Goal: Task Accomplishment & Management: Use online tool/utility

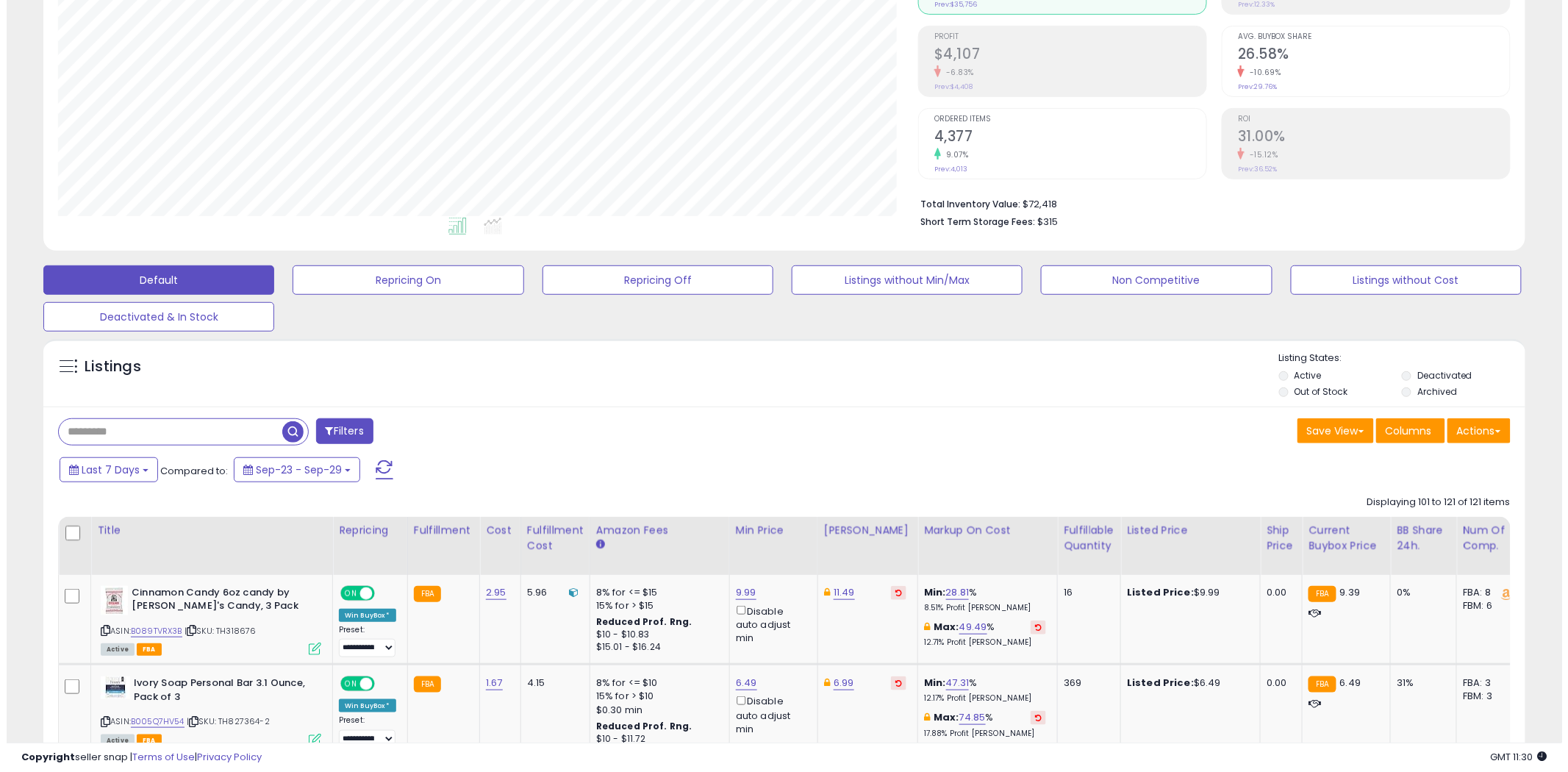
scroll to position [302, 860]
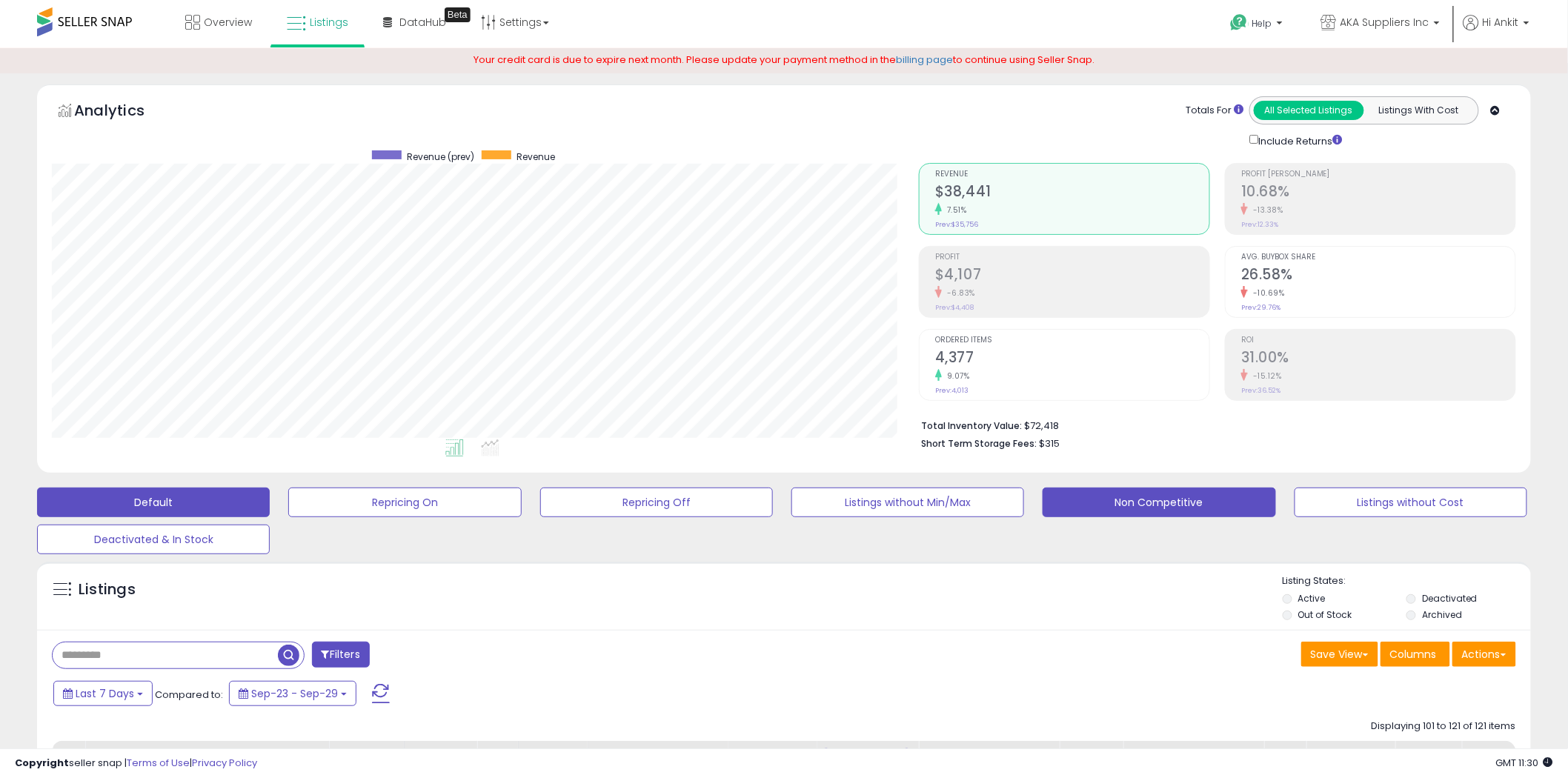
click at [1163, 499] on button "Non Competitive" at bounding box center [1159, 503] width 232 height 30
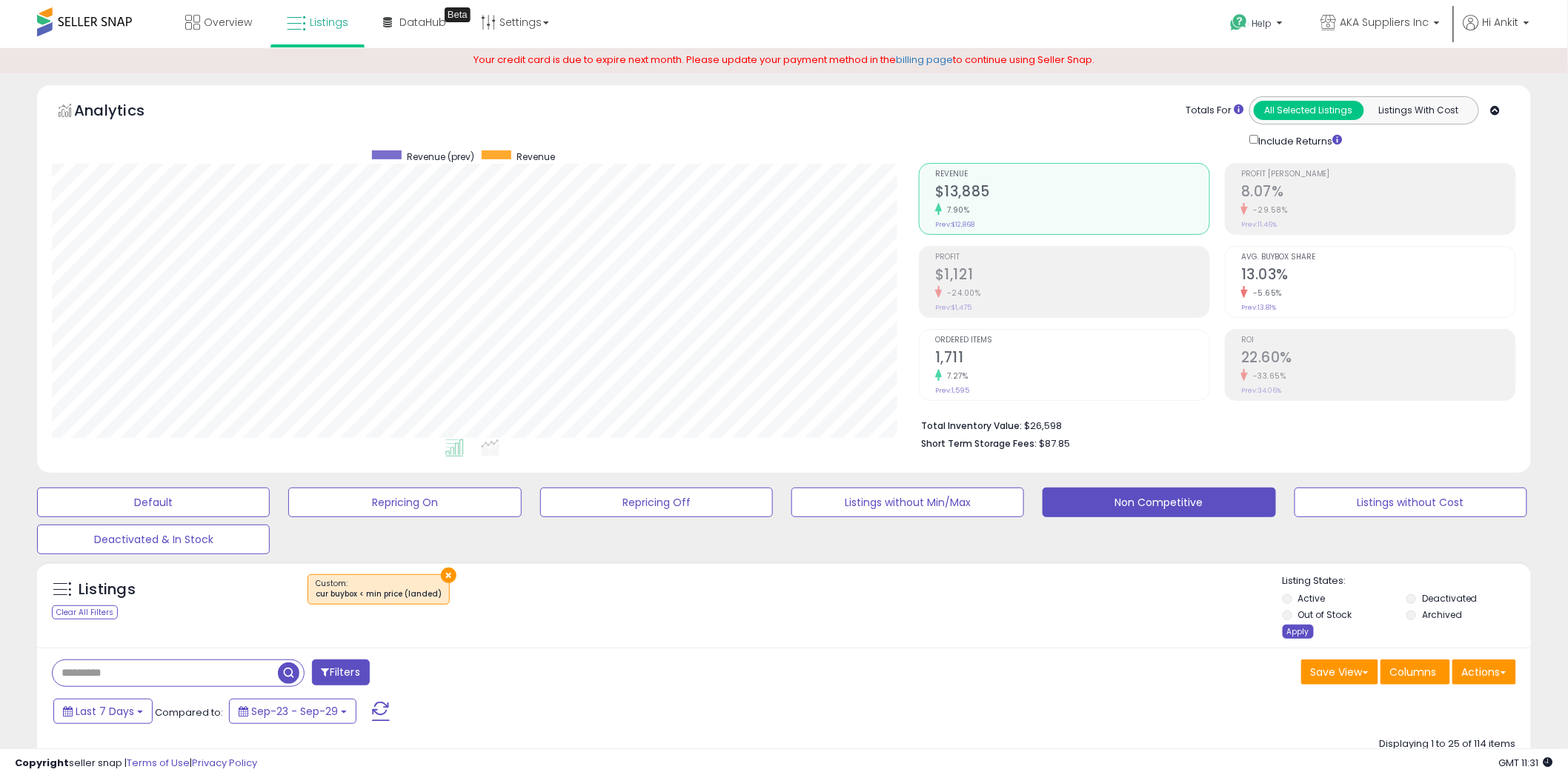
click at [1291, 633] on div "Apply" at bounding box center [1298, 632] width 31 height 14
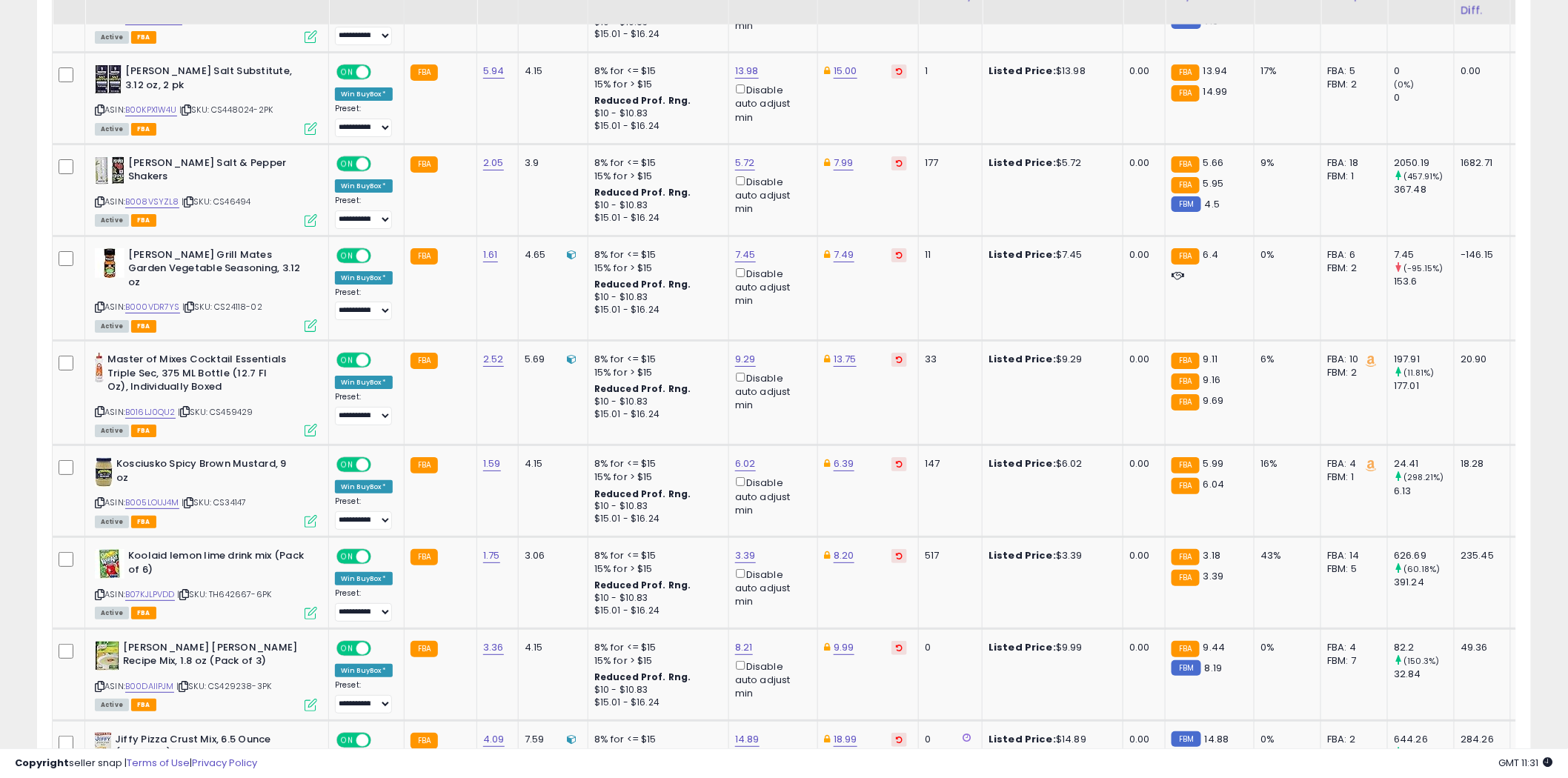
scroll to position [2501, 0]
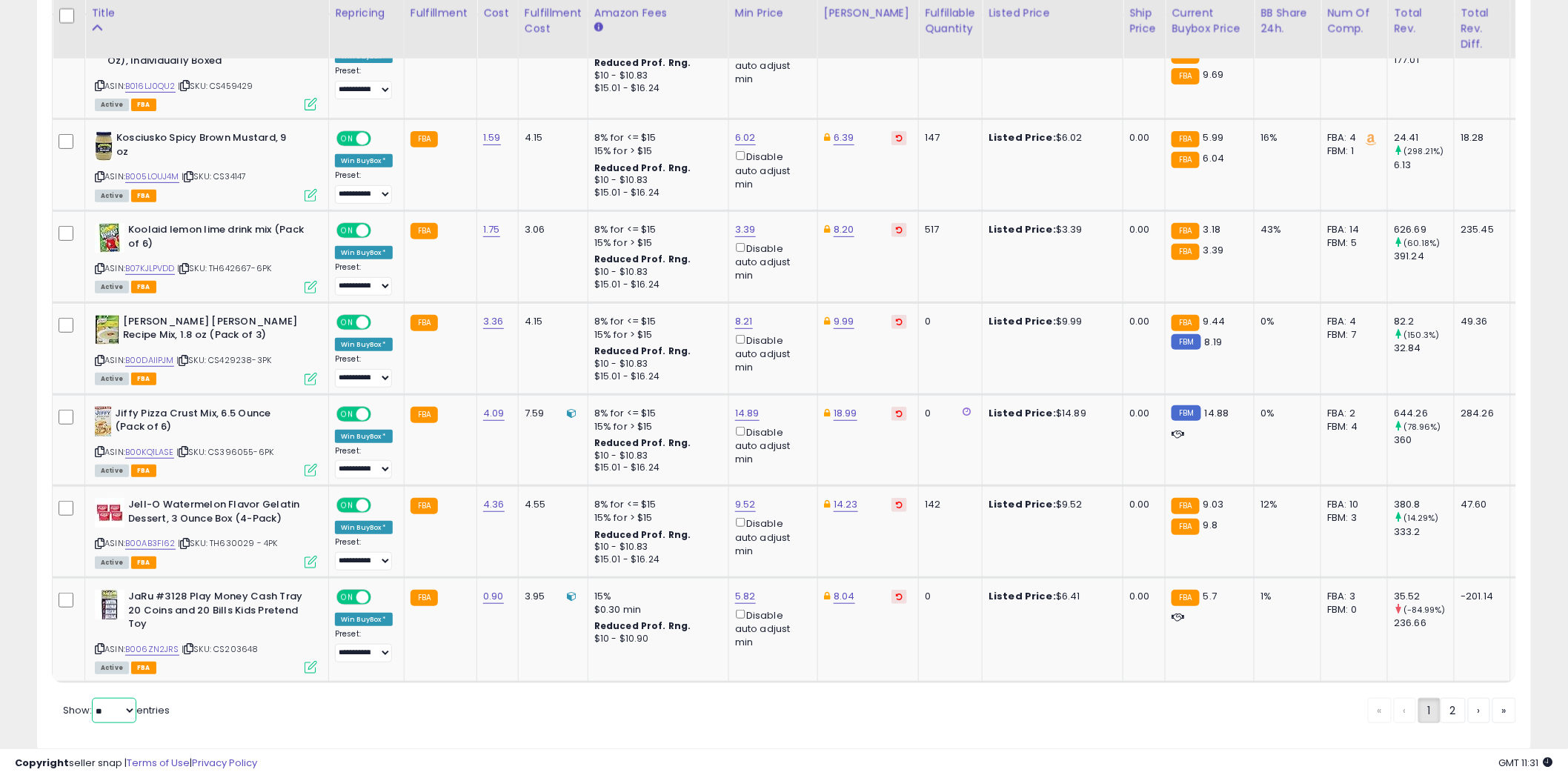
click at [131, 698] on select "** **" at bounding box center [114, 711] width 44 height 26
select select "**"
click at [94, 698] on select "** **" at bounding box center [114, 711] width 44 height 26
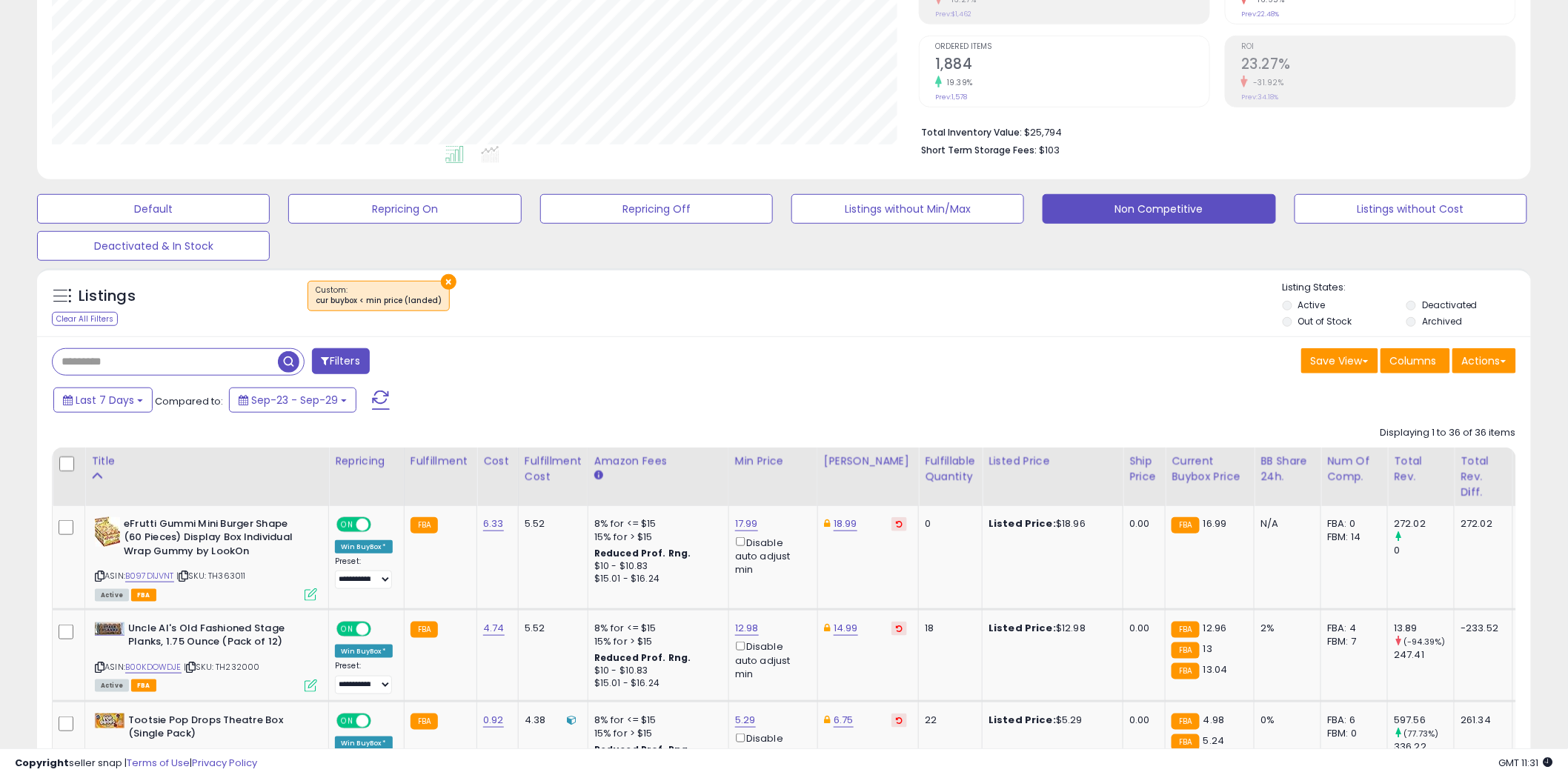
scroll to position [411, 0]
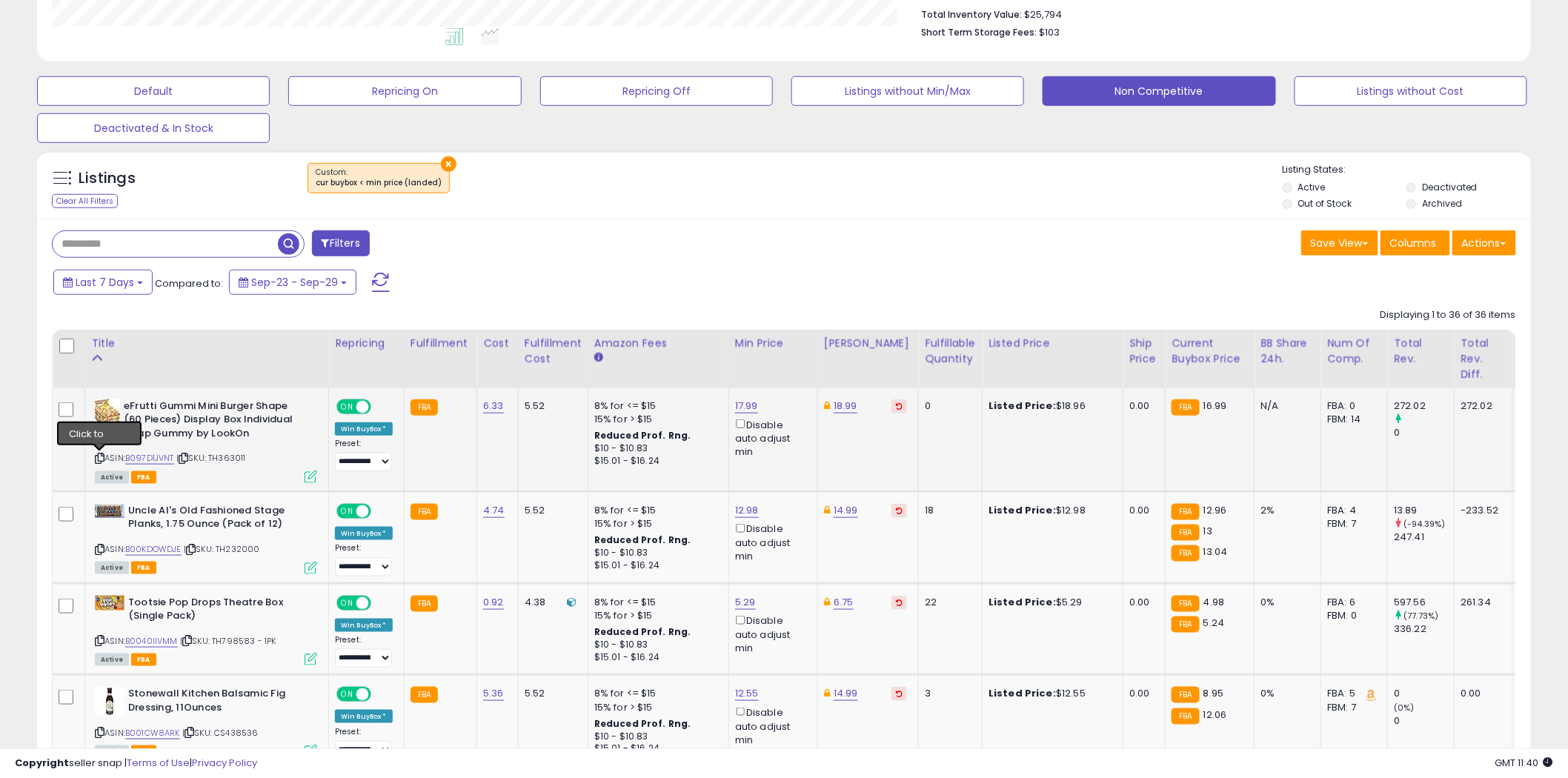
click at [100, 456] on icon at bounding box center [99, 458] width 10 height 8
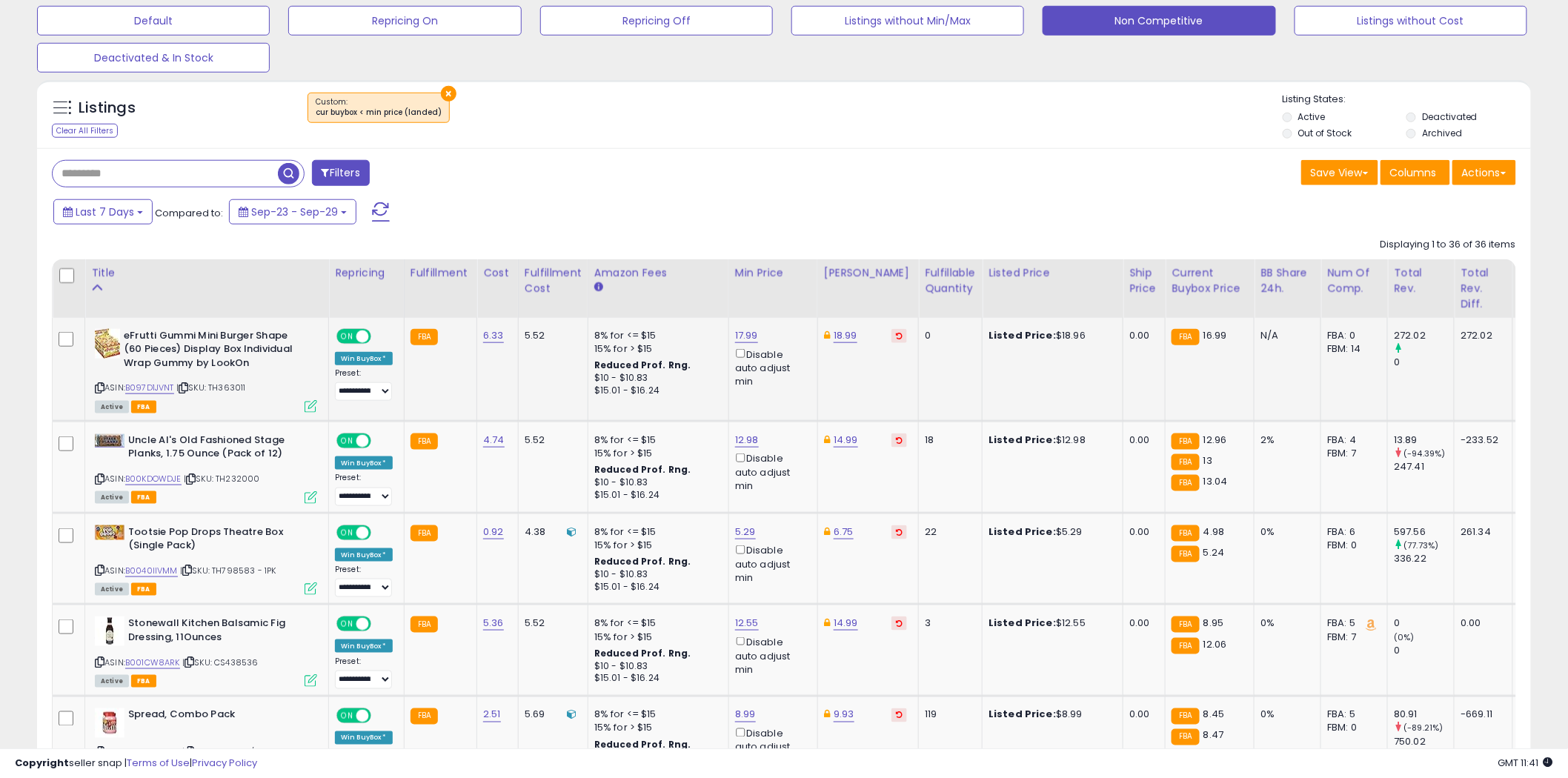
scroll to position [493, 0]
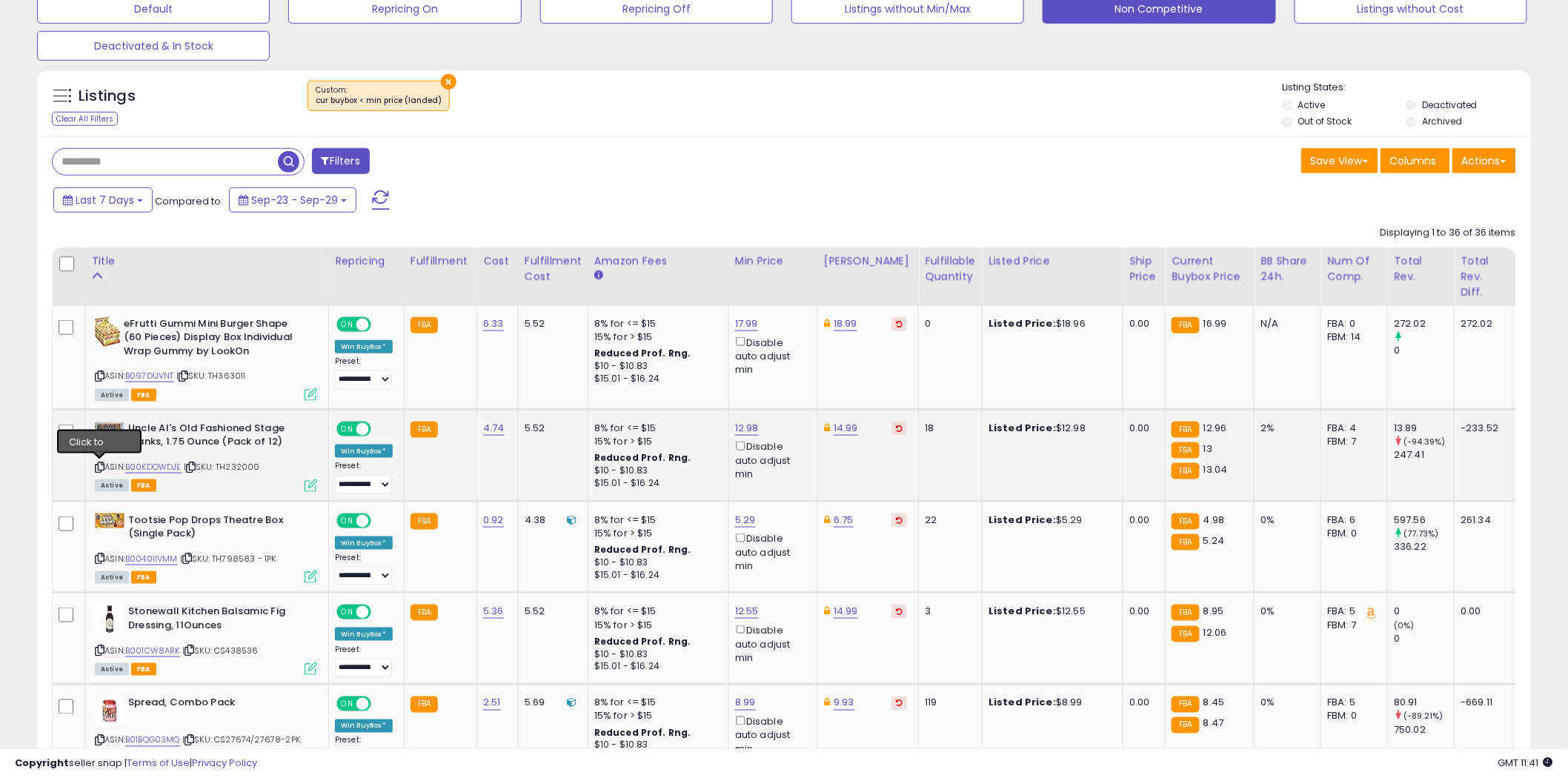
click at [98, 466] on icon at bounding box center [99, 467] width 10 height 8
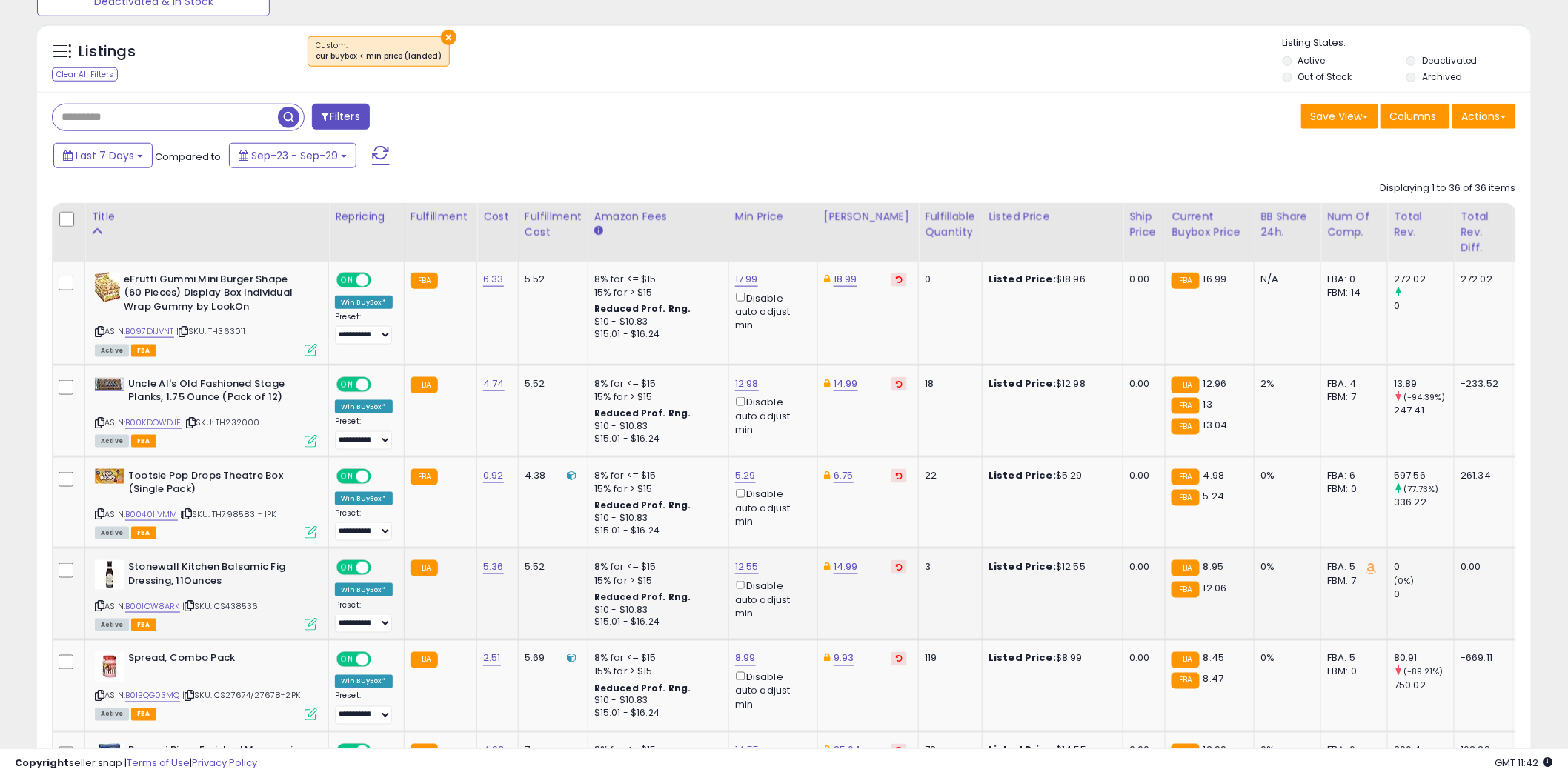
scroll to position [576, 0]
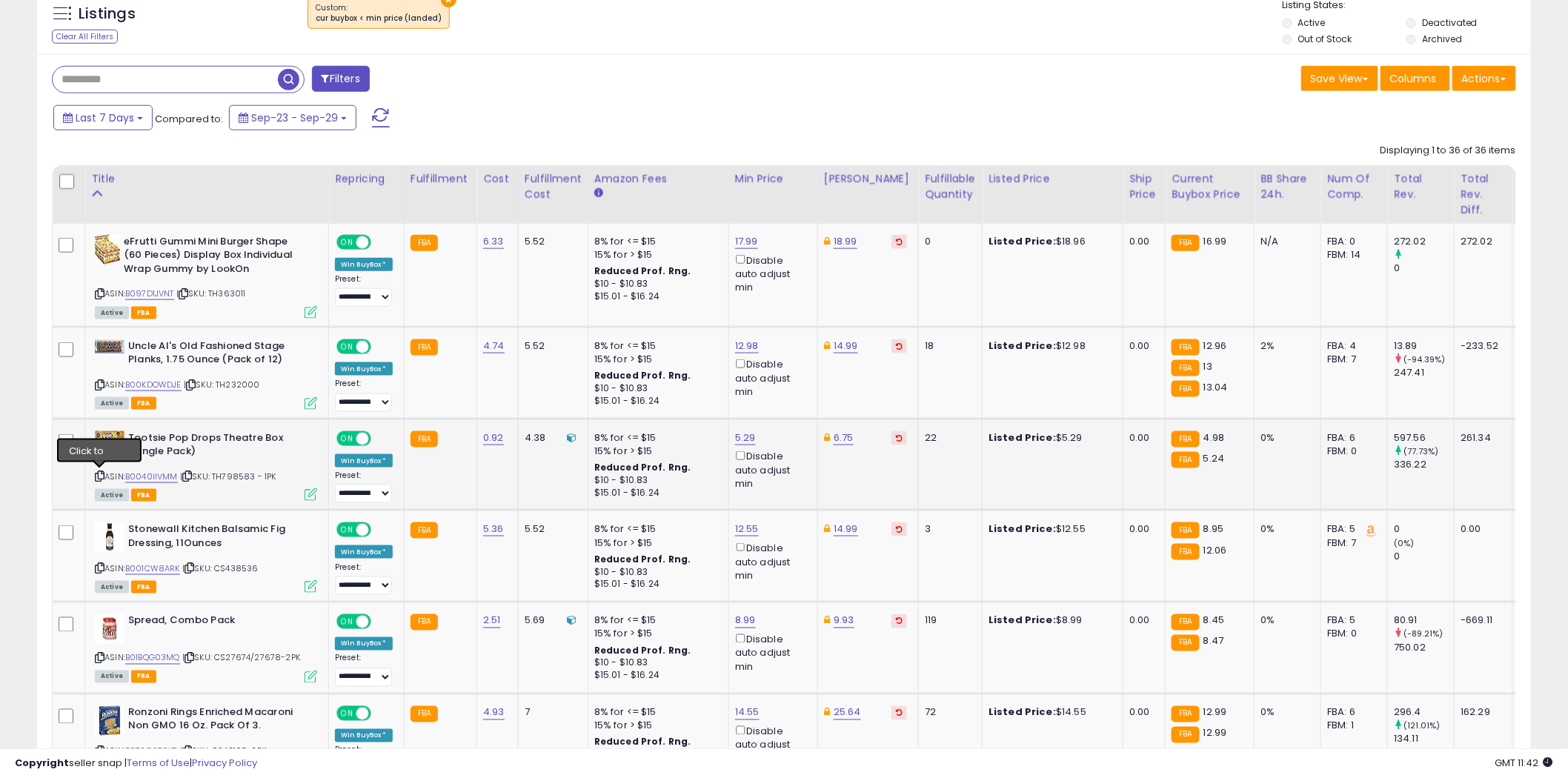
click at [100, 476] on icon at bounding box center [99, 476] width 10 height 8
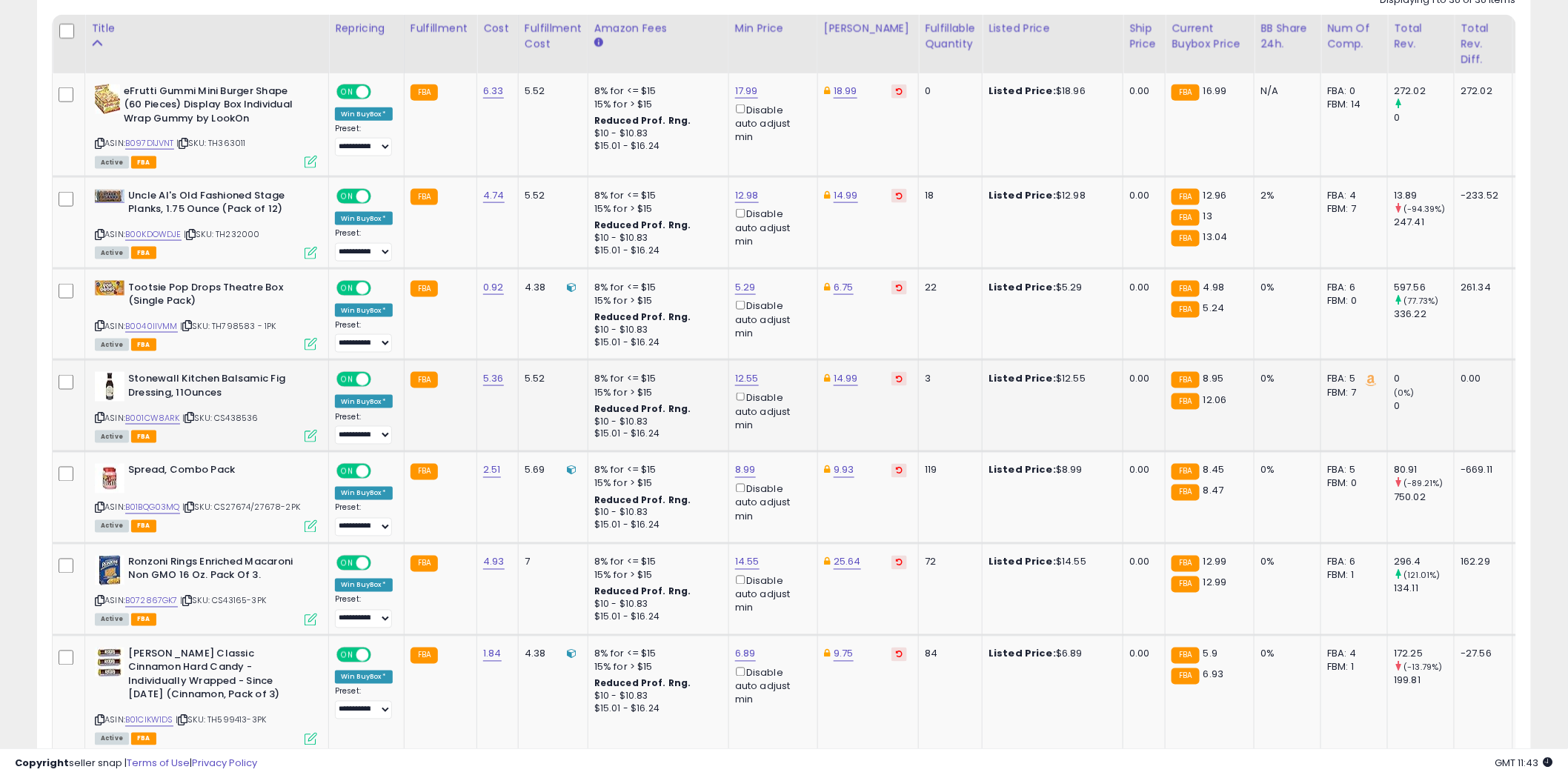
scroll to position [741, 0]
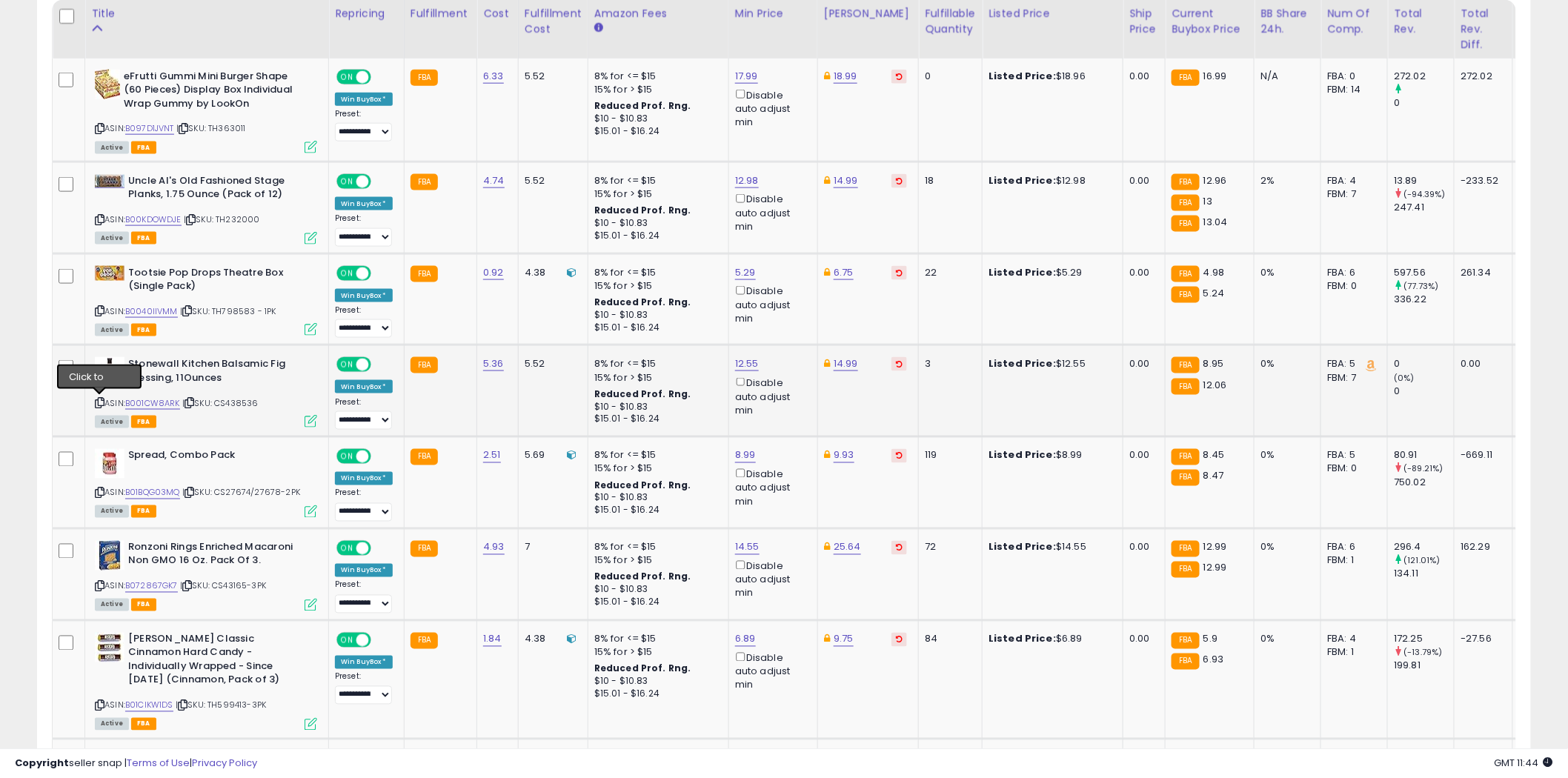
click at [100, 400] on icon at bounding box center [99, 402] width 10 height 8
click at [750, 362] on link "12.55" at bounding box center [747, 363] width 24 height 15
type input "*"
click at [820, 309] on icon "button" at bounding box center [816, 310] width 9 height 9
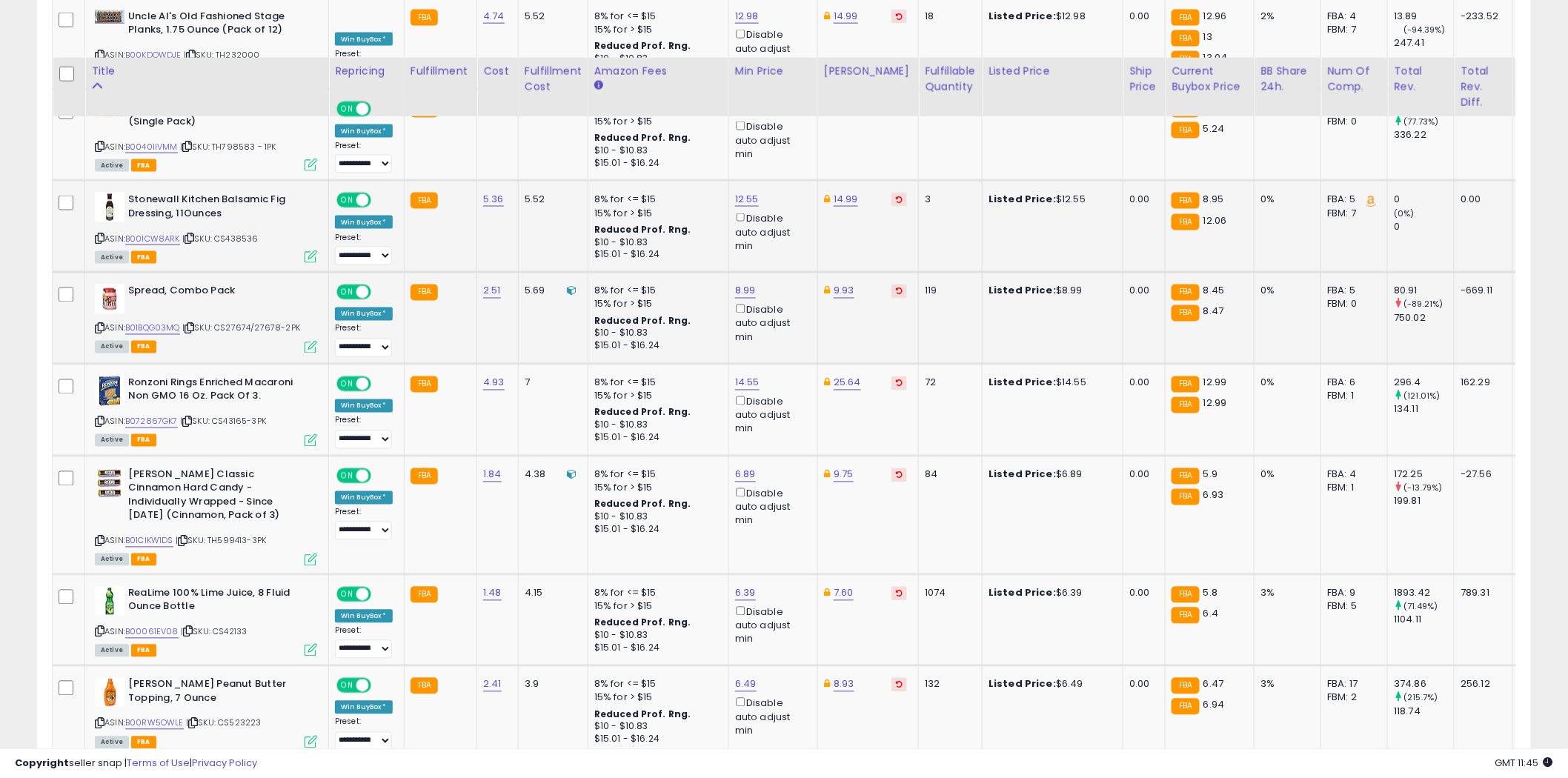
scroll to position [988, 0]
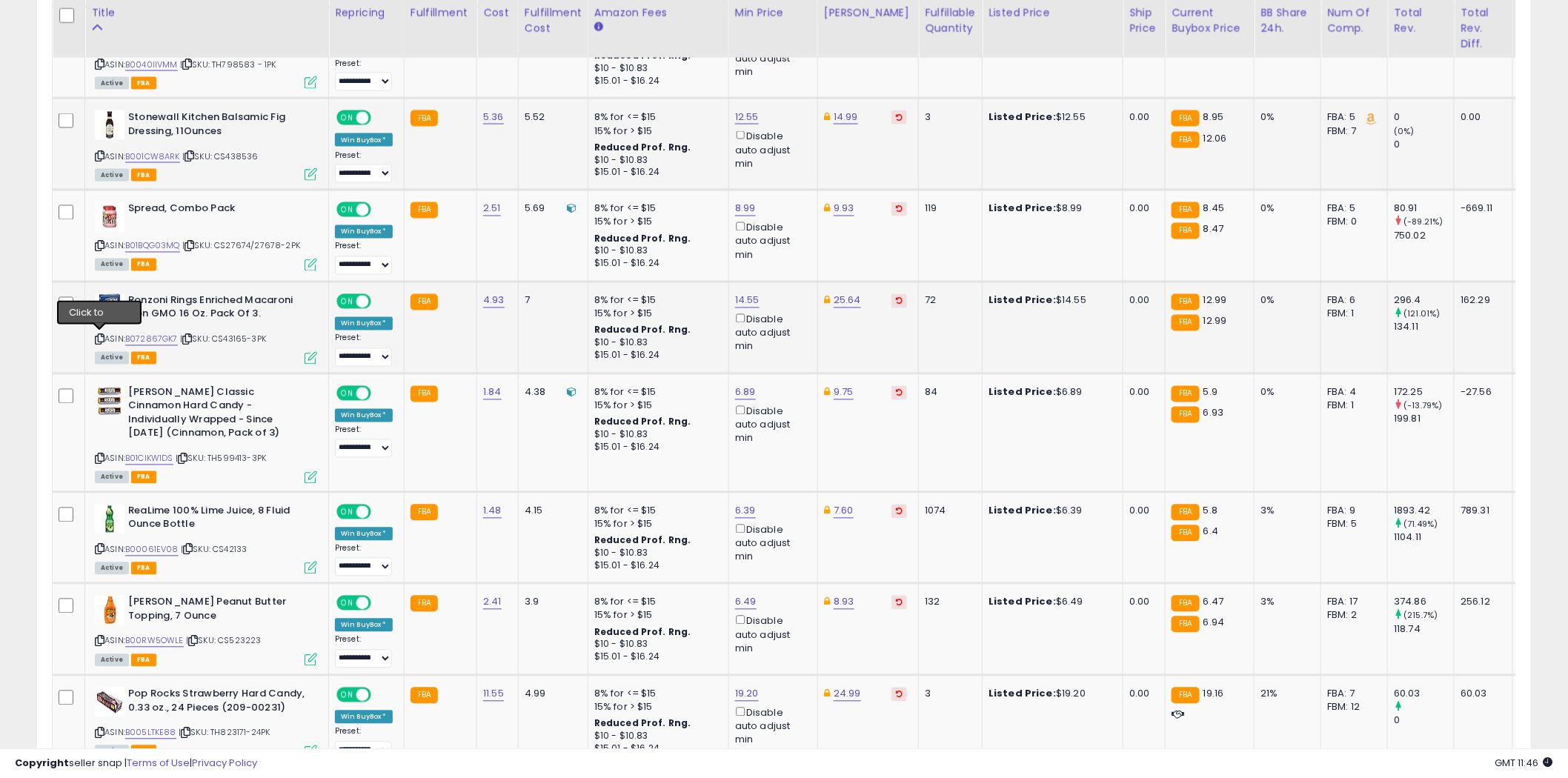
click at [99, 337] on icon at bounding box center [99, 339] width 10 height 8
click at [100, 455] on icon at bounding box center [99, 459] width 10 height 8
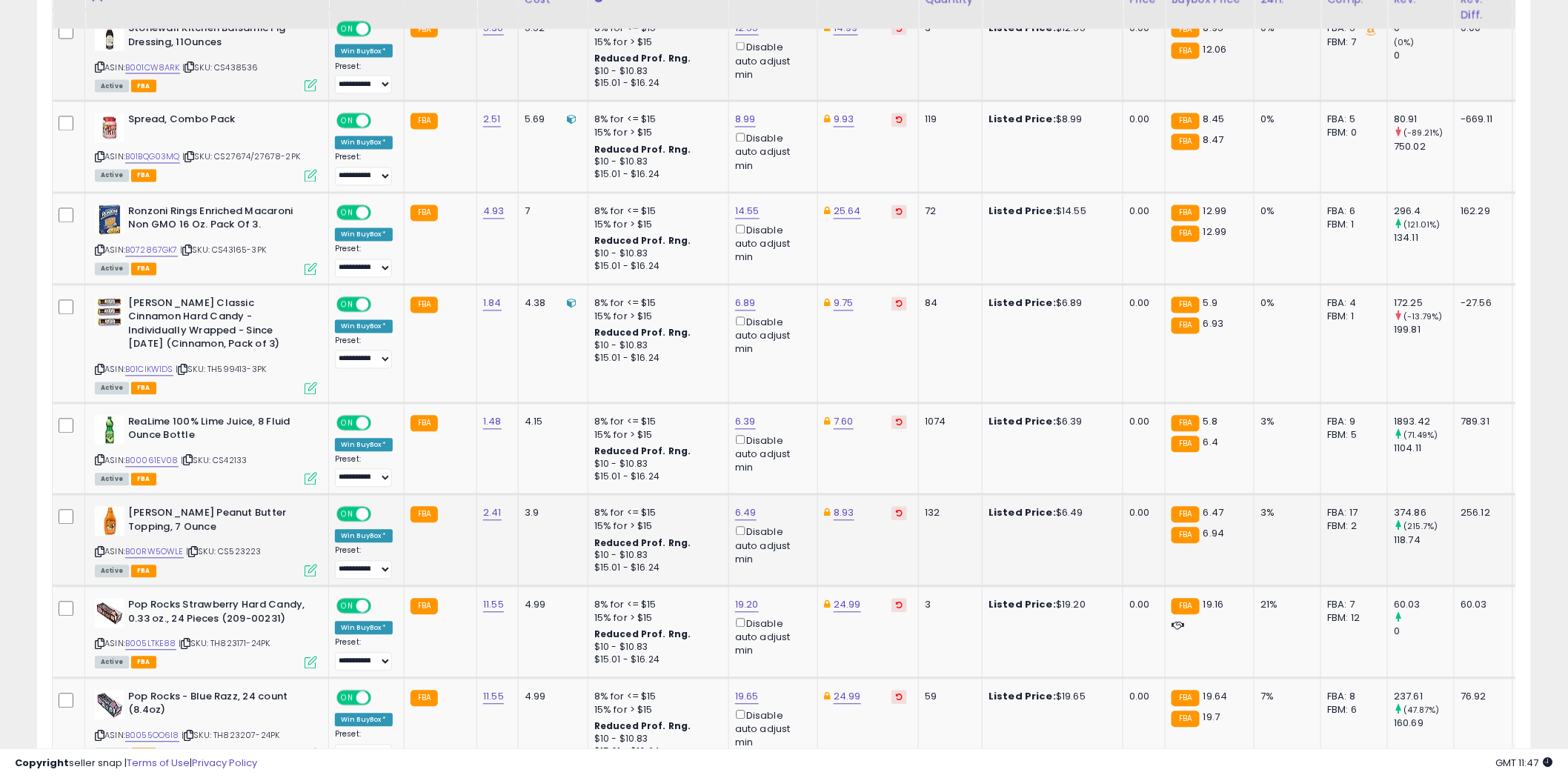
scroll to position [1153, 0]
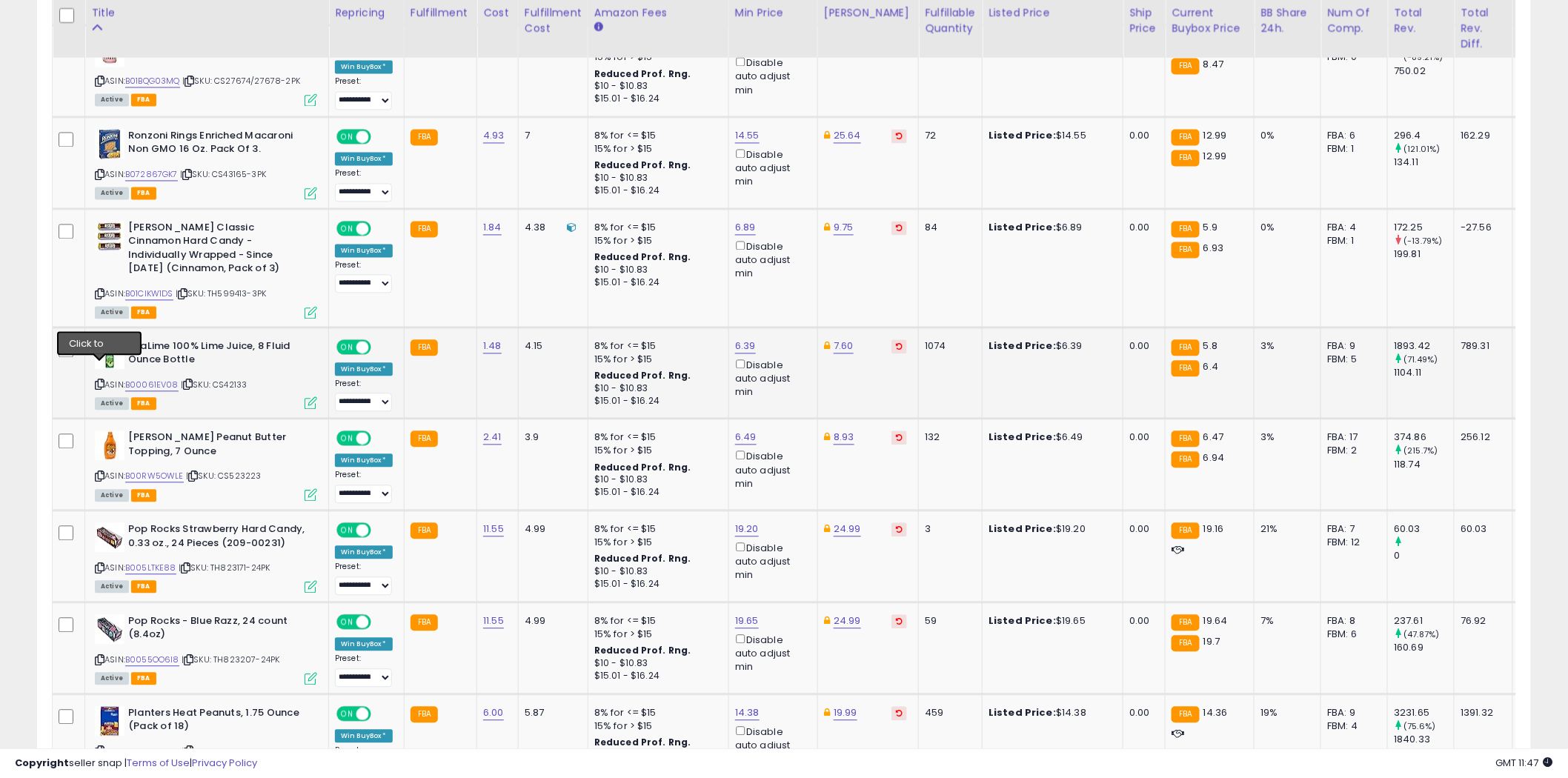
click at [100, 381] on icon at bounding box center [99, 385] width 10 height 8
click at [749, 339] on link "6.39" at bounding box center [745, 347] width 20 height 15
type input "****"
click at [796, 274] on button "submit" at bounding box center [784, 278] width 26 height 22
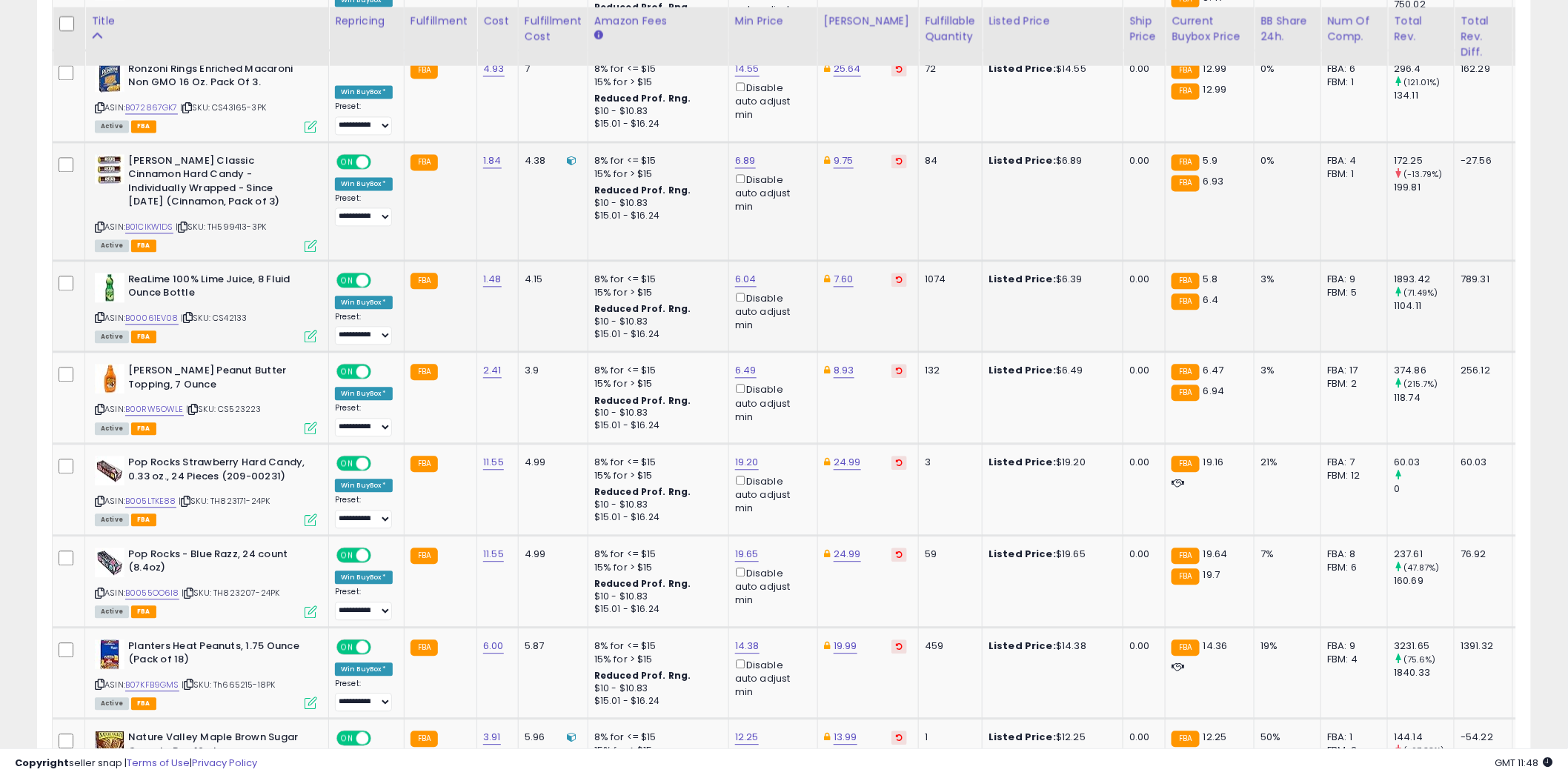
scroll to position [1235, 0]
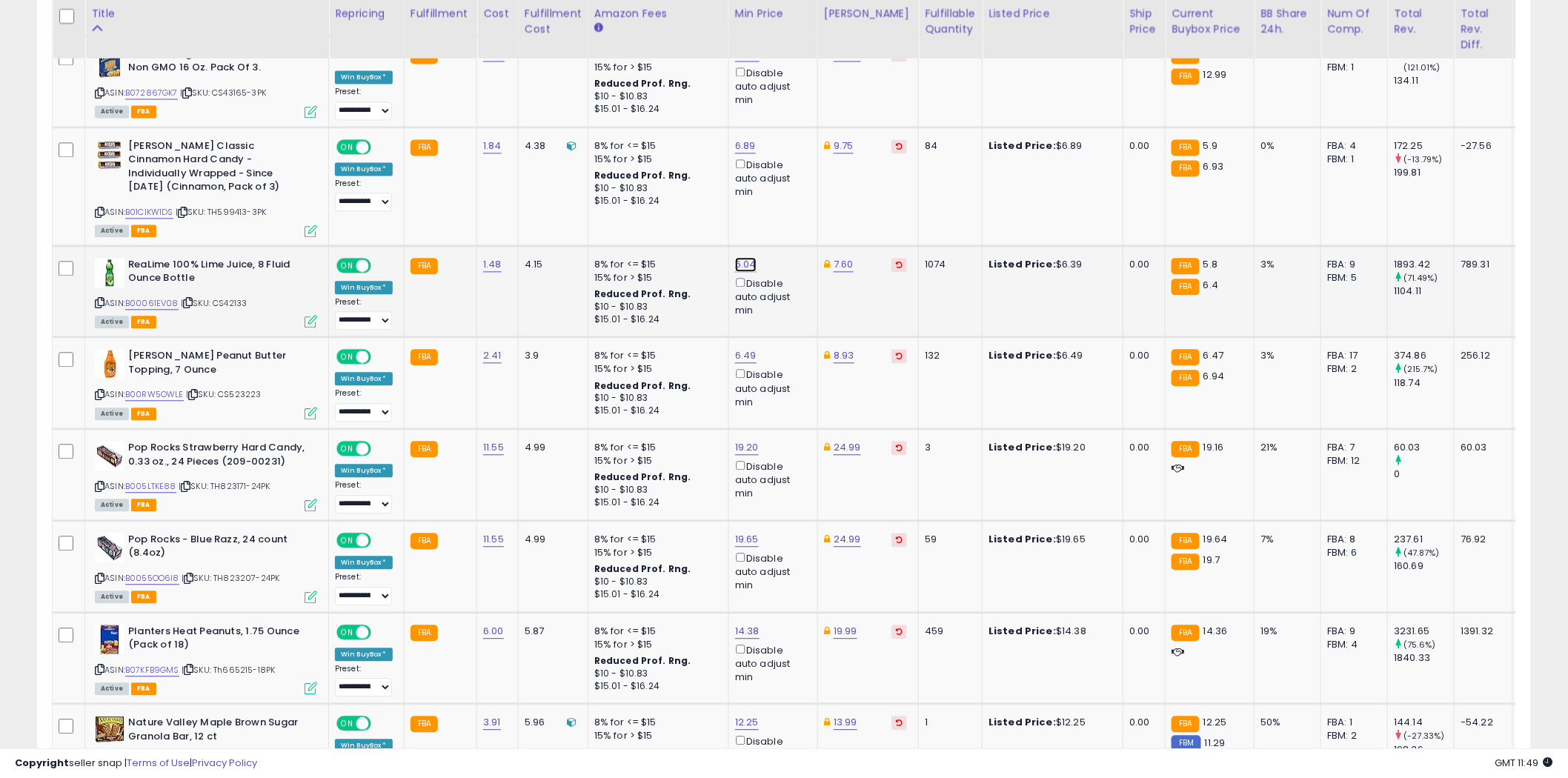
click at [750, 257] on link "6.04" at bounding box center [746, 264] width 21 height 15
type input "*"
click at [818, 196] on icon "button" at bounding box center [814, 195] width 9 height 9
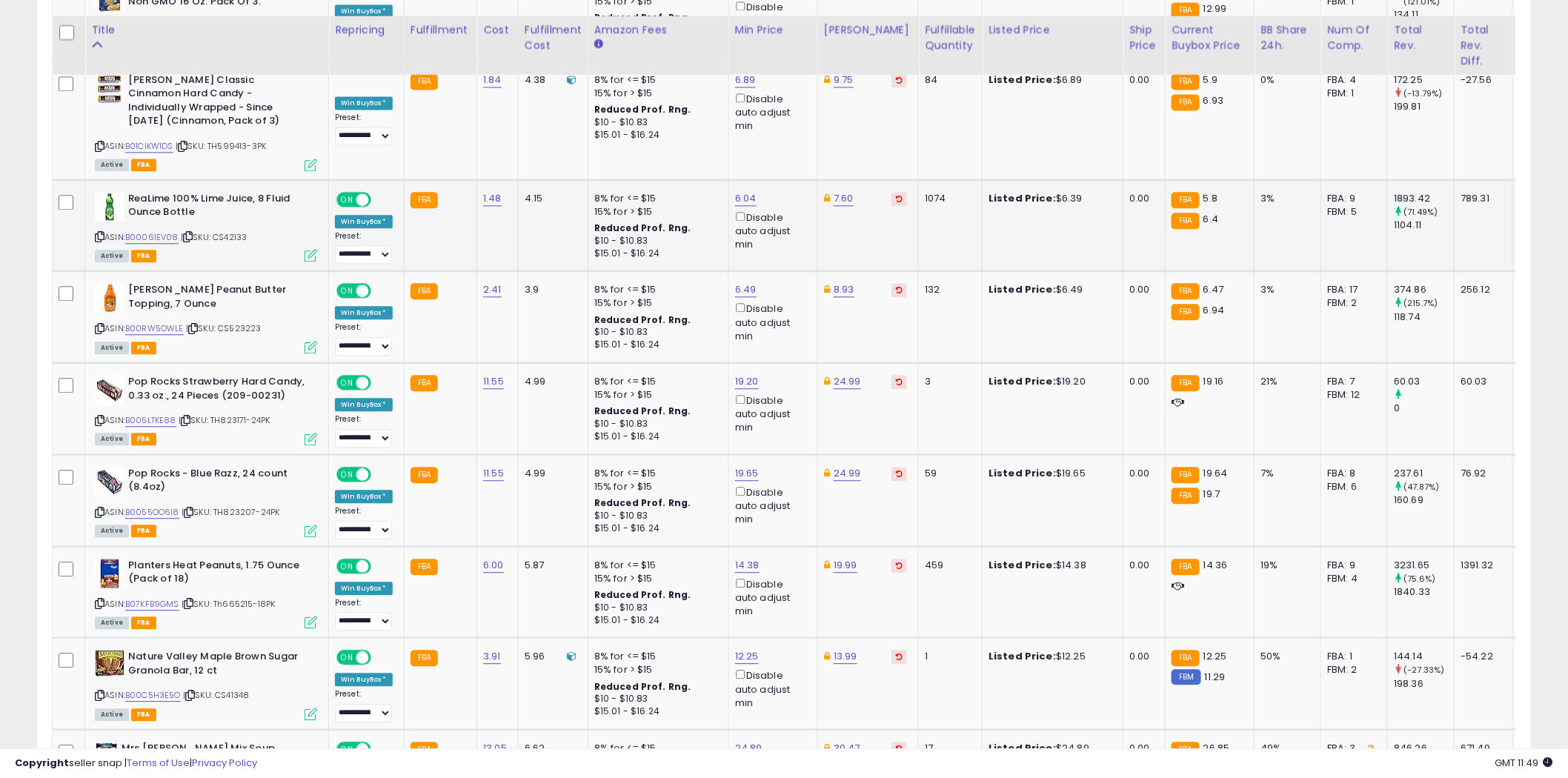
scroll to position [1317, 0]
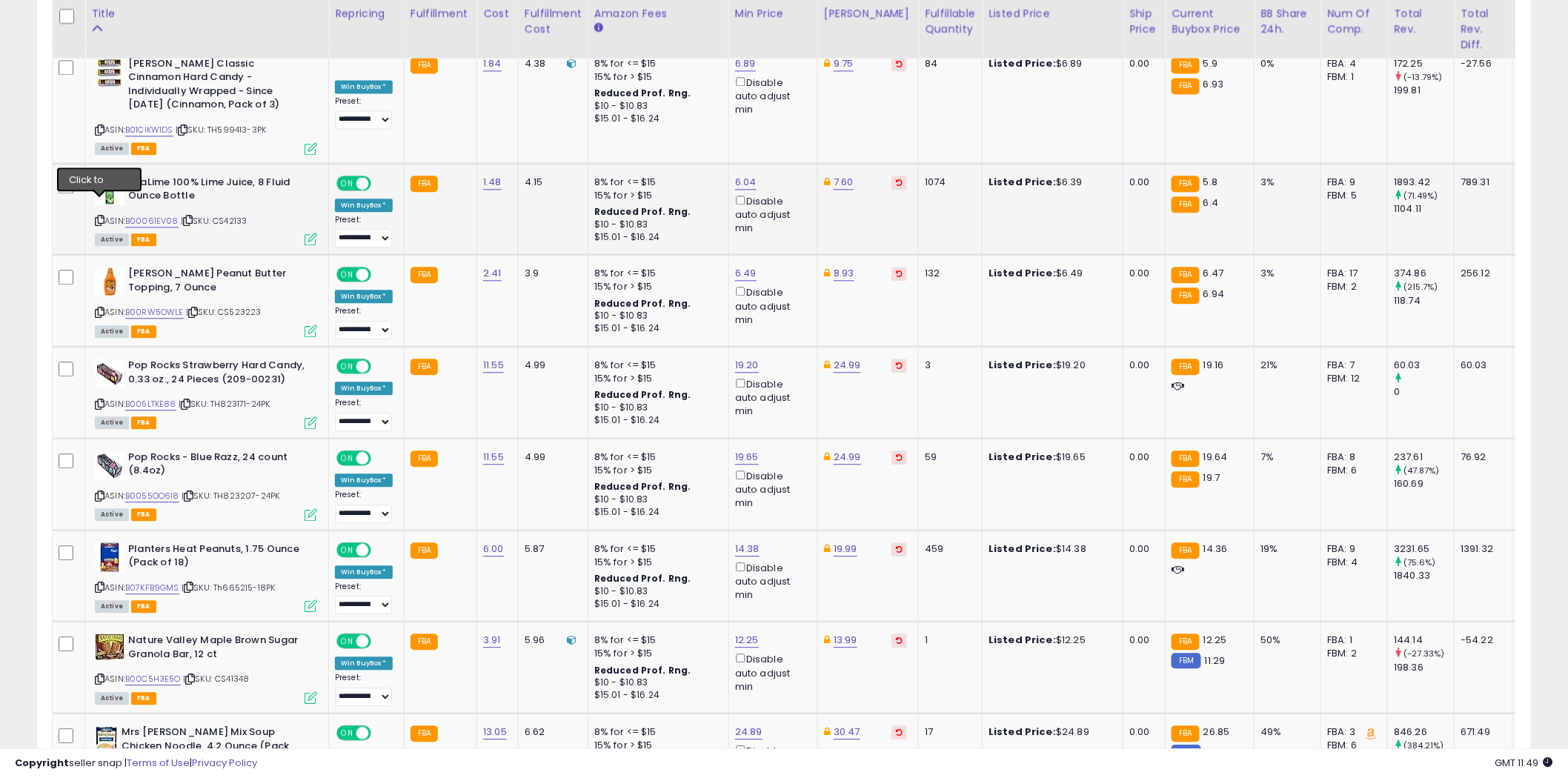
click at [101, 217] on icon at bounding box center [99, 220] width 10 height 8
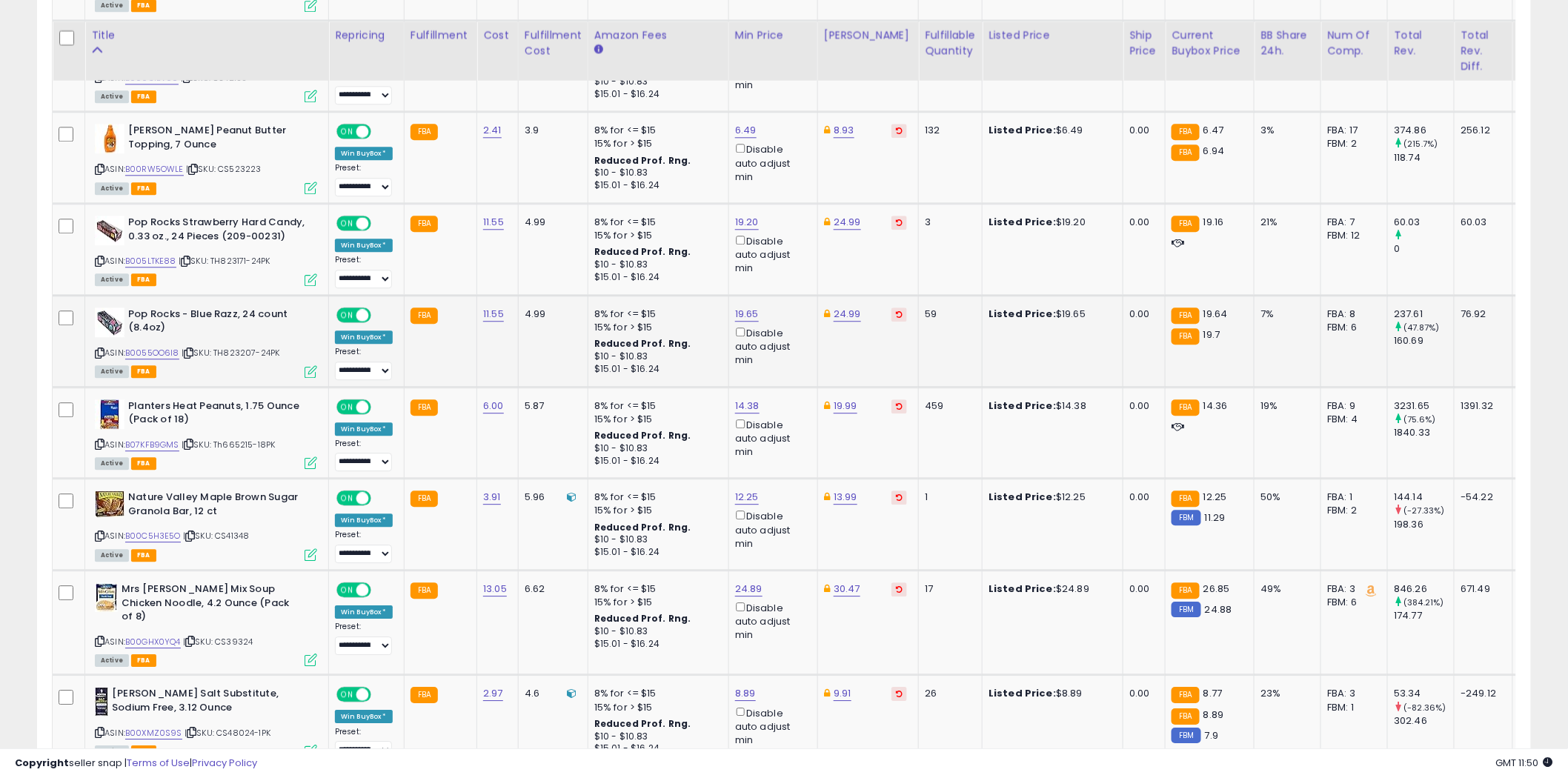
scroll to position [1483, 0]
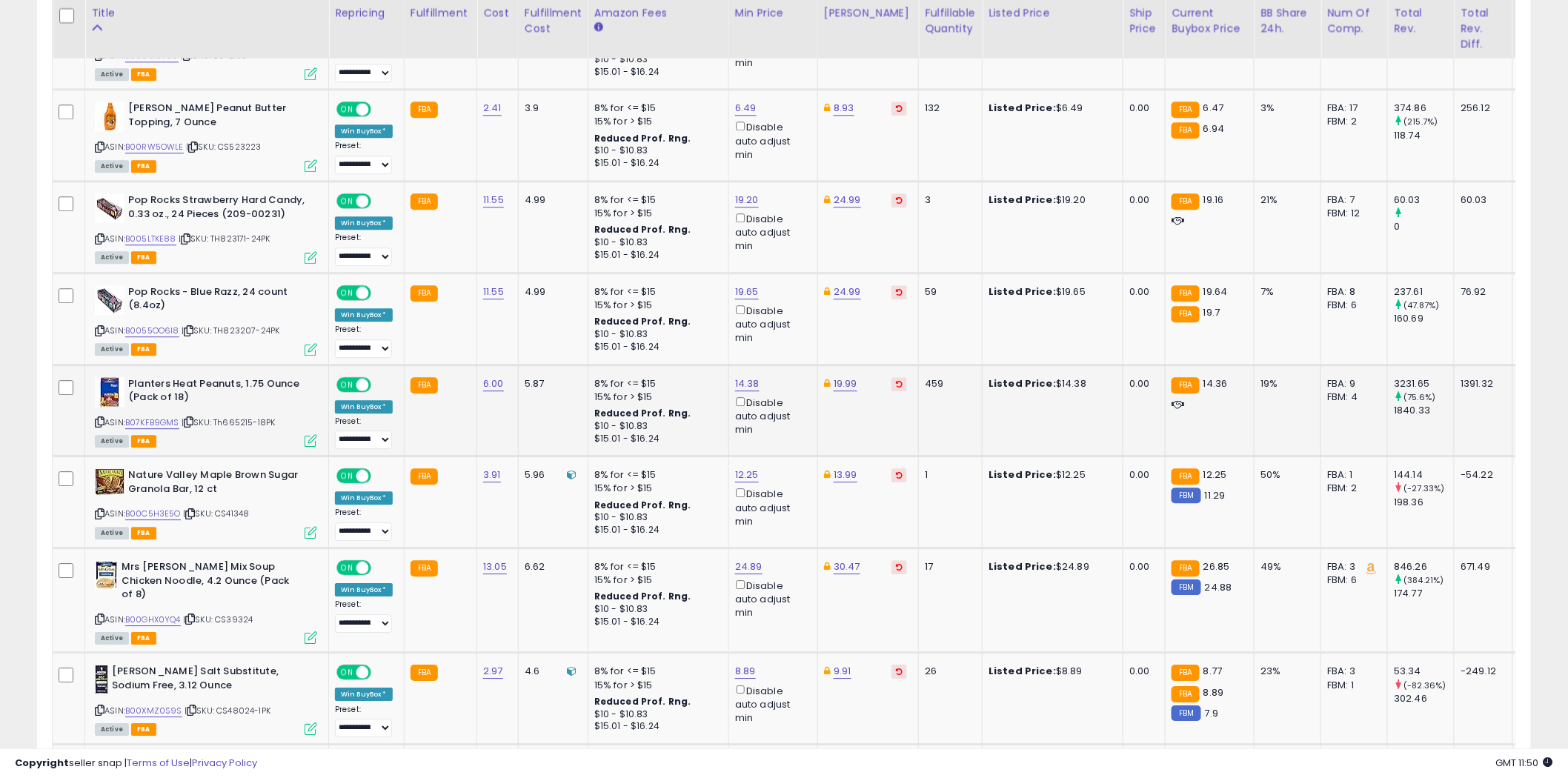
click at [101, 418] on icon at bounding box center [99, 422] width 10 height 8
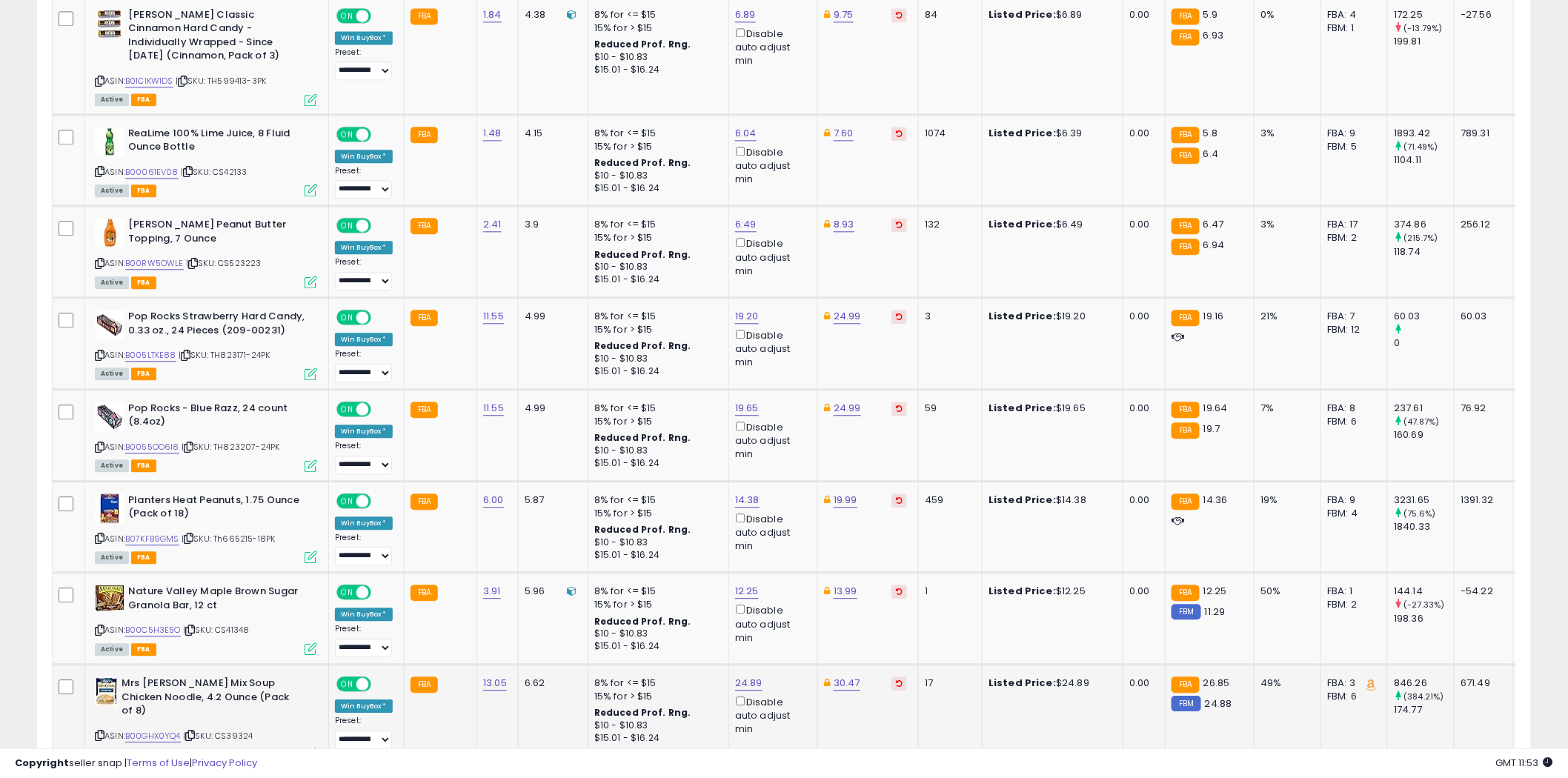
scroll to position [1565, 0]
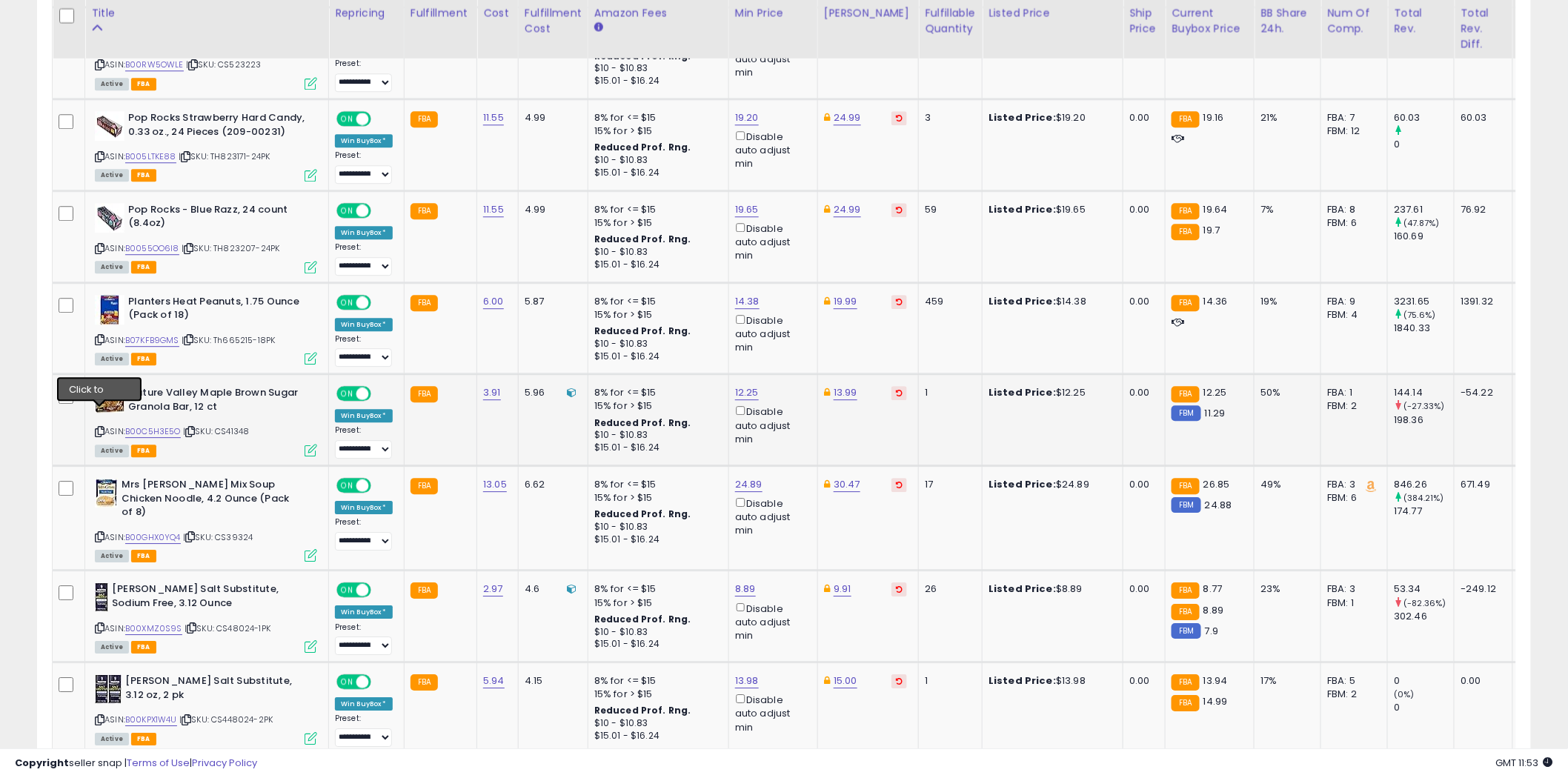
click at [99, 428] on icon at bounding box center [99, 431] width 10 height 8
click at [101, 533] on icon at bounding box center [99, 537] width 10 height 8
click at [744, 477] on link "24.89" at bounding box center [749, 484] width 27 height 15
type input "*****"
click at [791, 417] on icon "submit" at bounding box center [787, 415] width 9 height 9
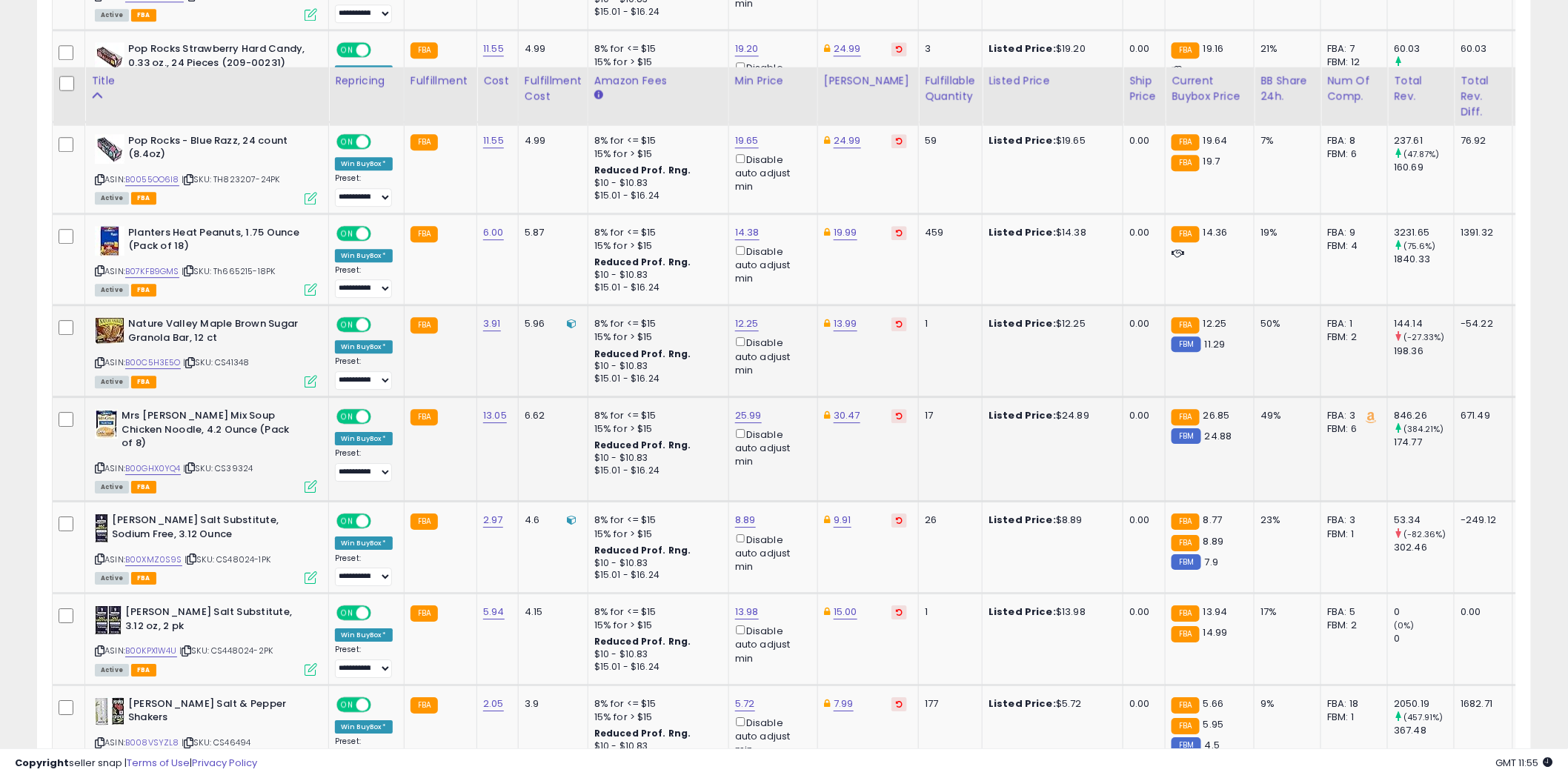
scroll to position [1729, 0]
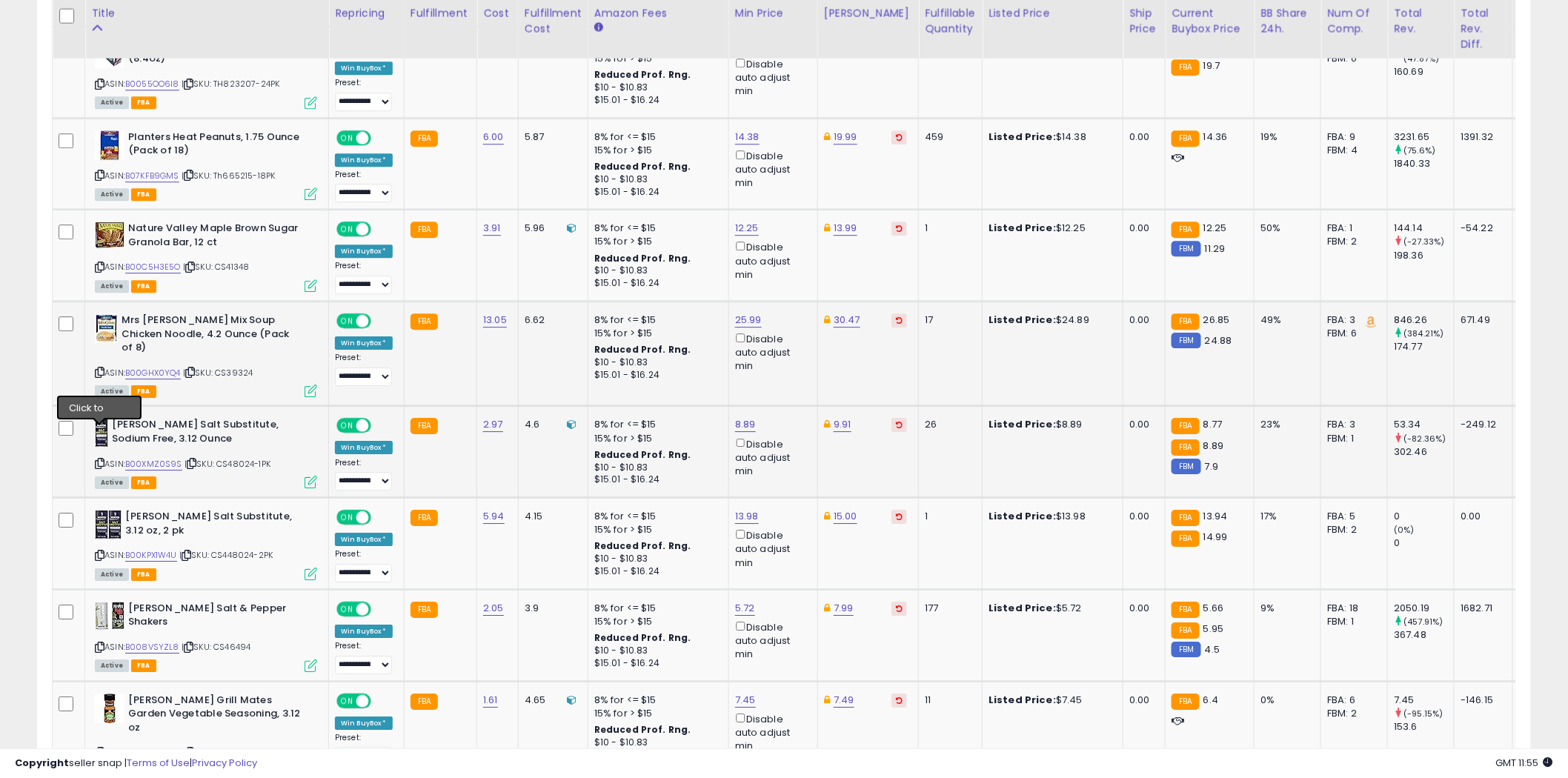
click at [100, 460] on icon at bounding box center [99, 463] width 10 height 8
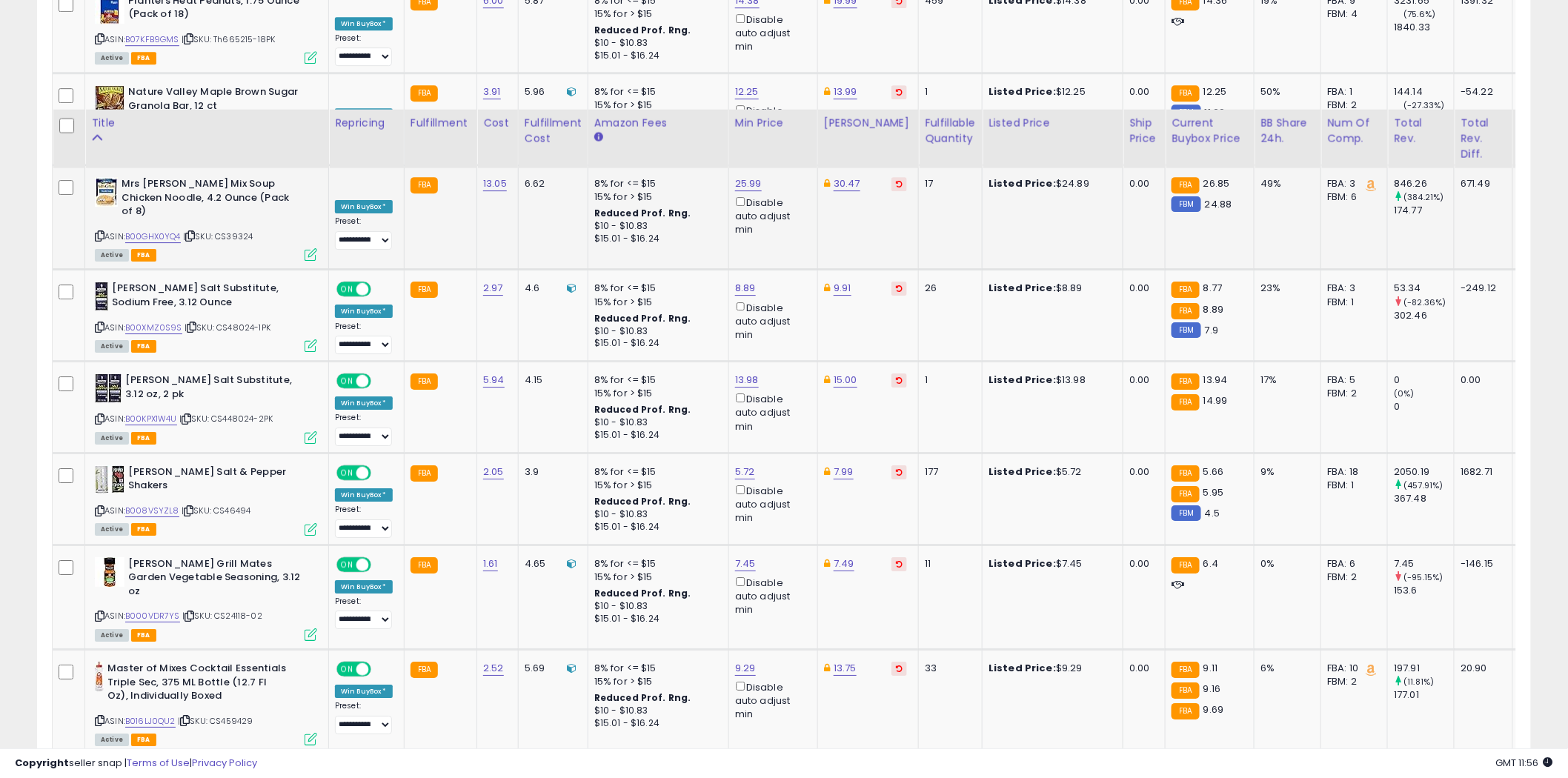
scroll to position [1976, 0]
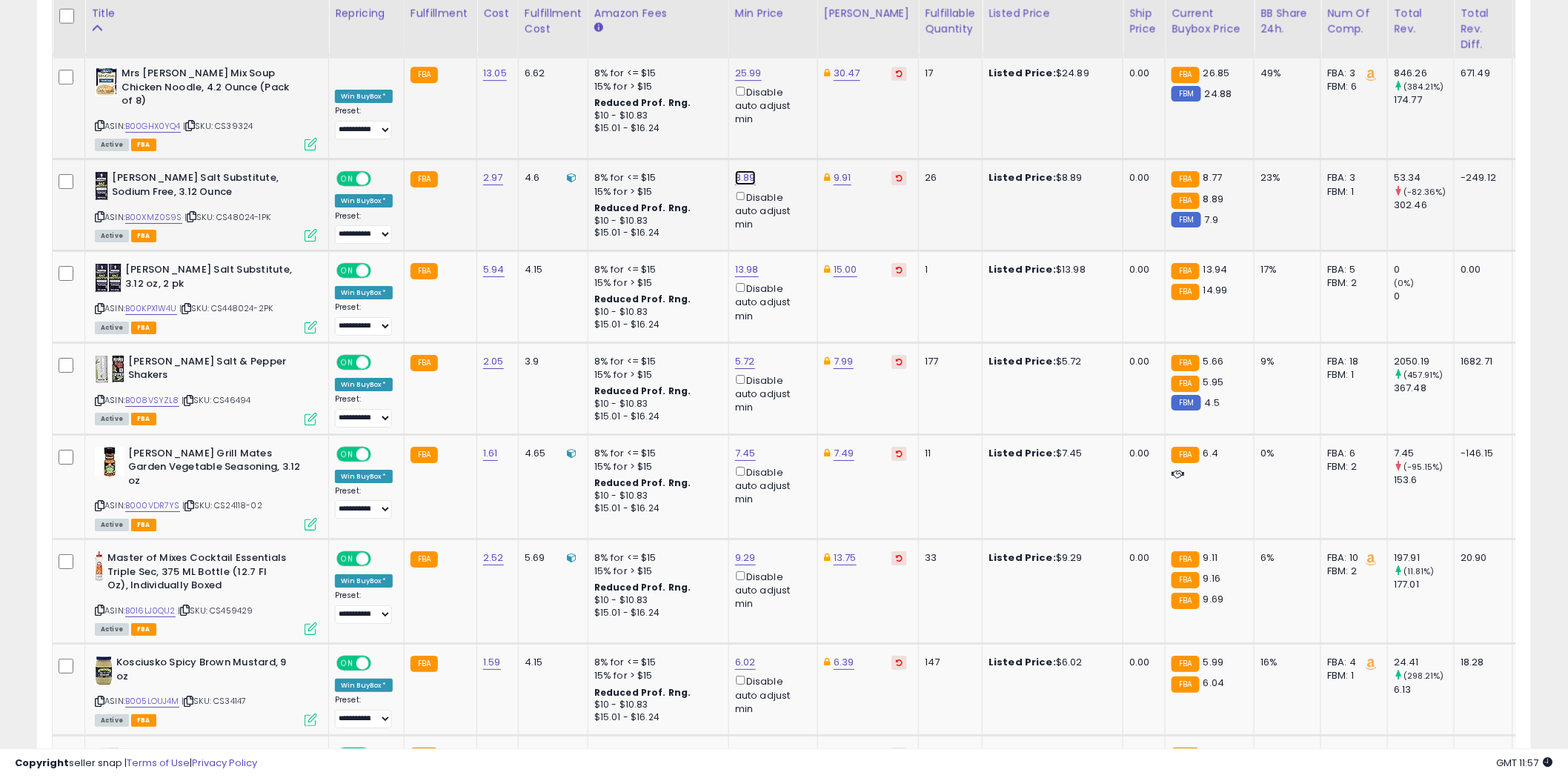
click at [747, 171] on link "8.89" at bounding box center [745, 178] width 20 height 15
type input "****"
click at [788, 95] on icon "submit" at bounding box center [784, 94] width 9 height 9
click at [100, 305] on icon at bounding box center [99, 309] width 10 height 8
click at [749, 263] on link "13.98" at bounding box center [747, 270] width 24 height 15
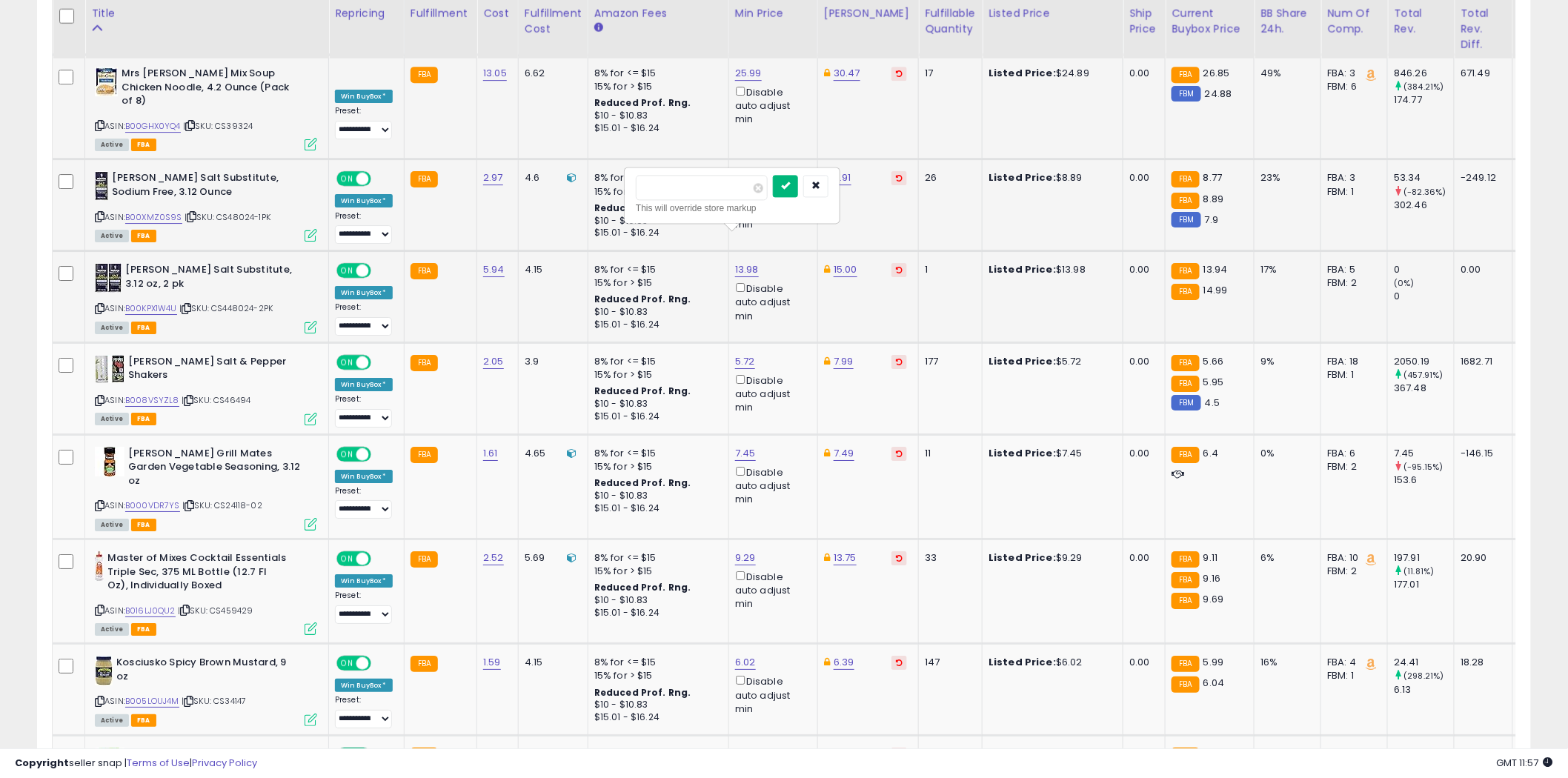
type input "*****"
click at [790, 184] on icon "submit" at bounding box center [786, 186] width 9 height 9
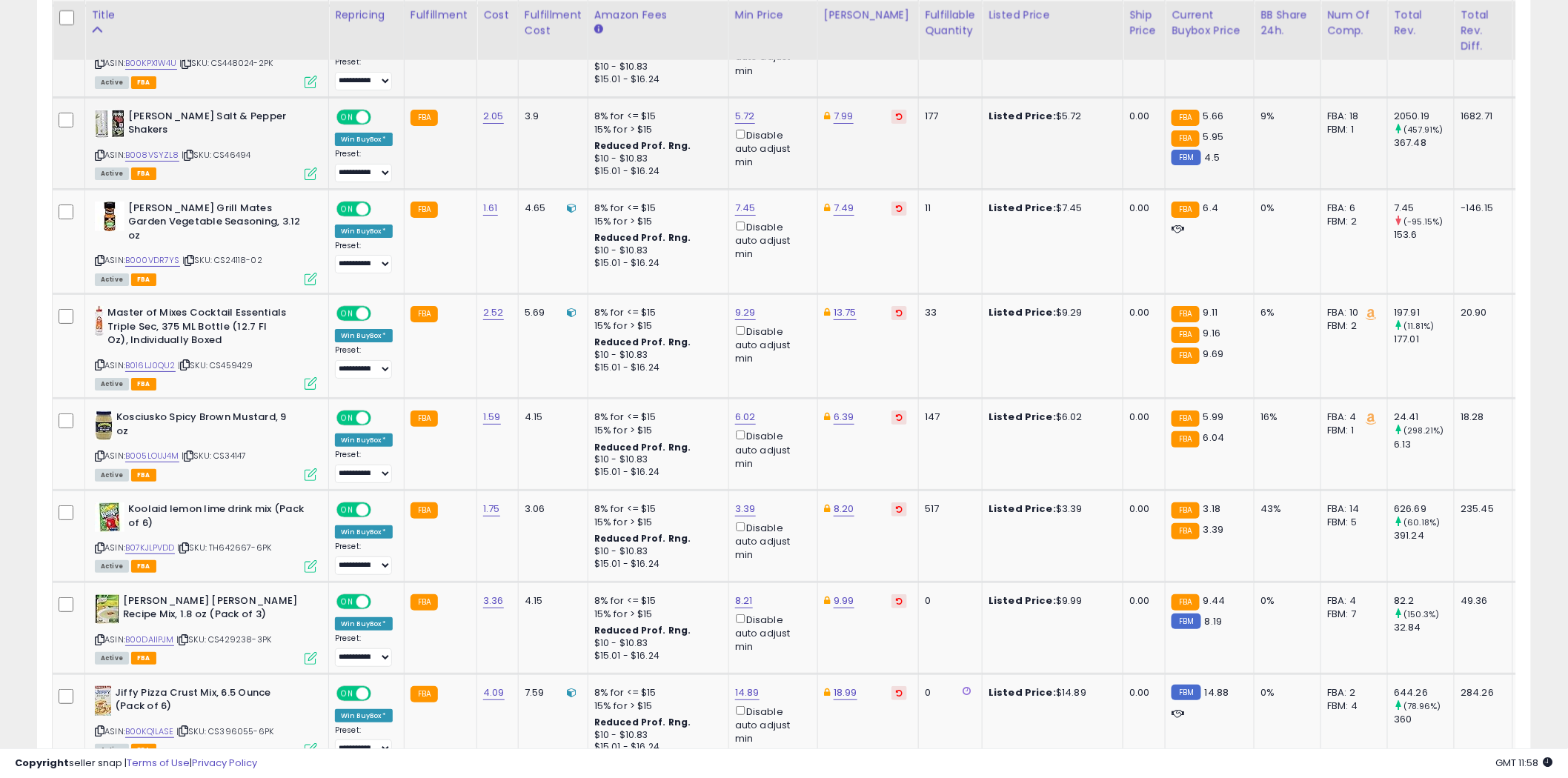
scroll to position [2223, 0]
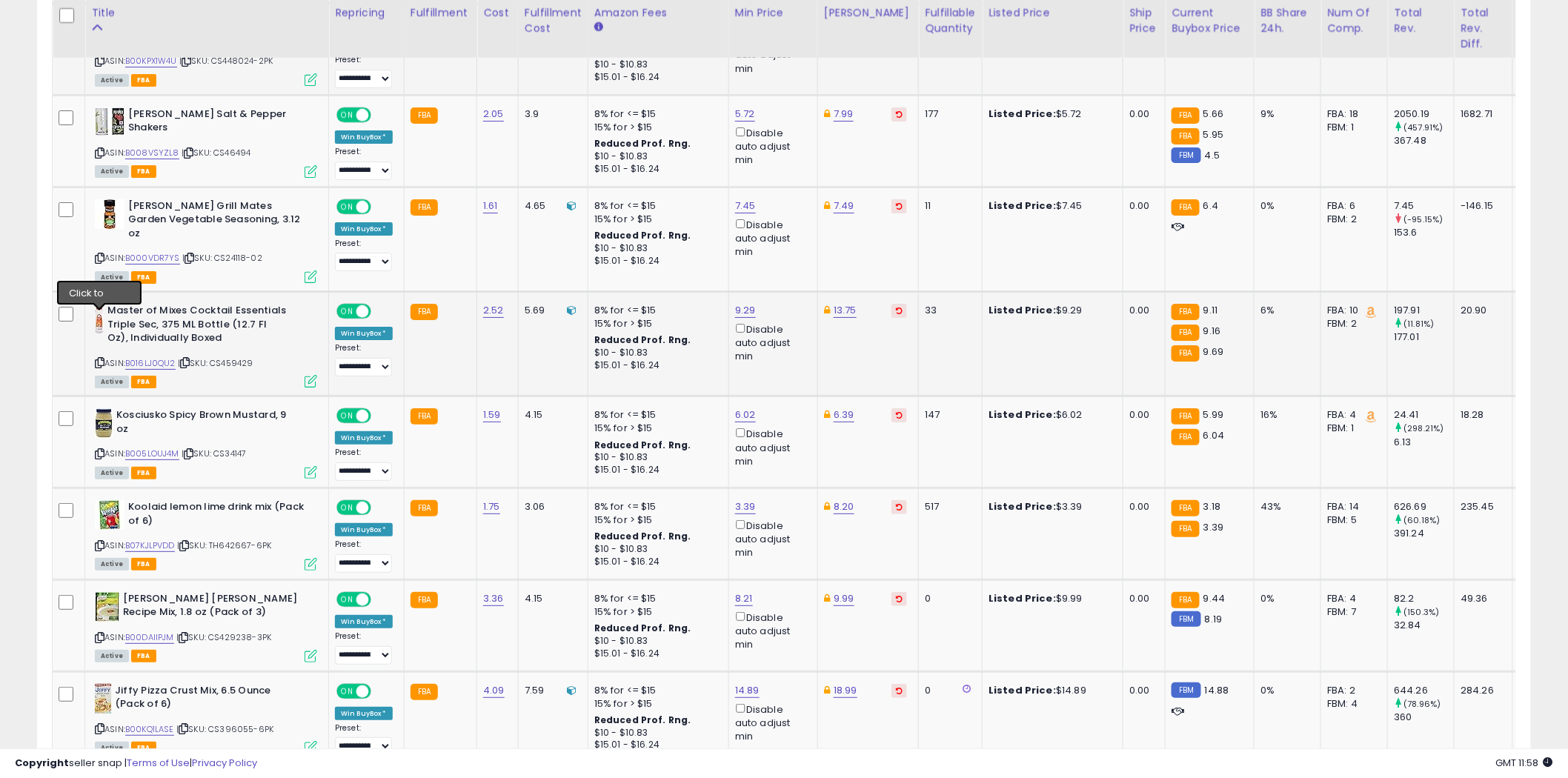
click at [99, 359] on icon at bounding box center [99, 362] width 10 height 8
click at [745, 303] on link "9.29" at bounding box center [745, 310] width 20 height 15
type input "****"
click at [788, 217] on icon "submit" at bounding box center [784, 213] width 9 height 9
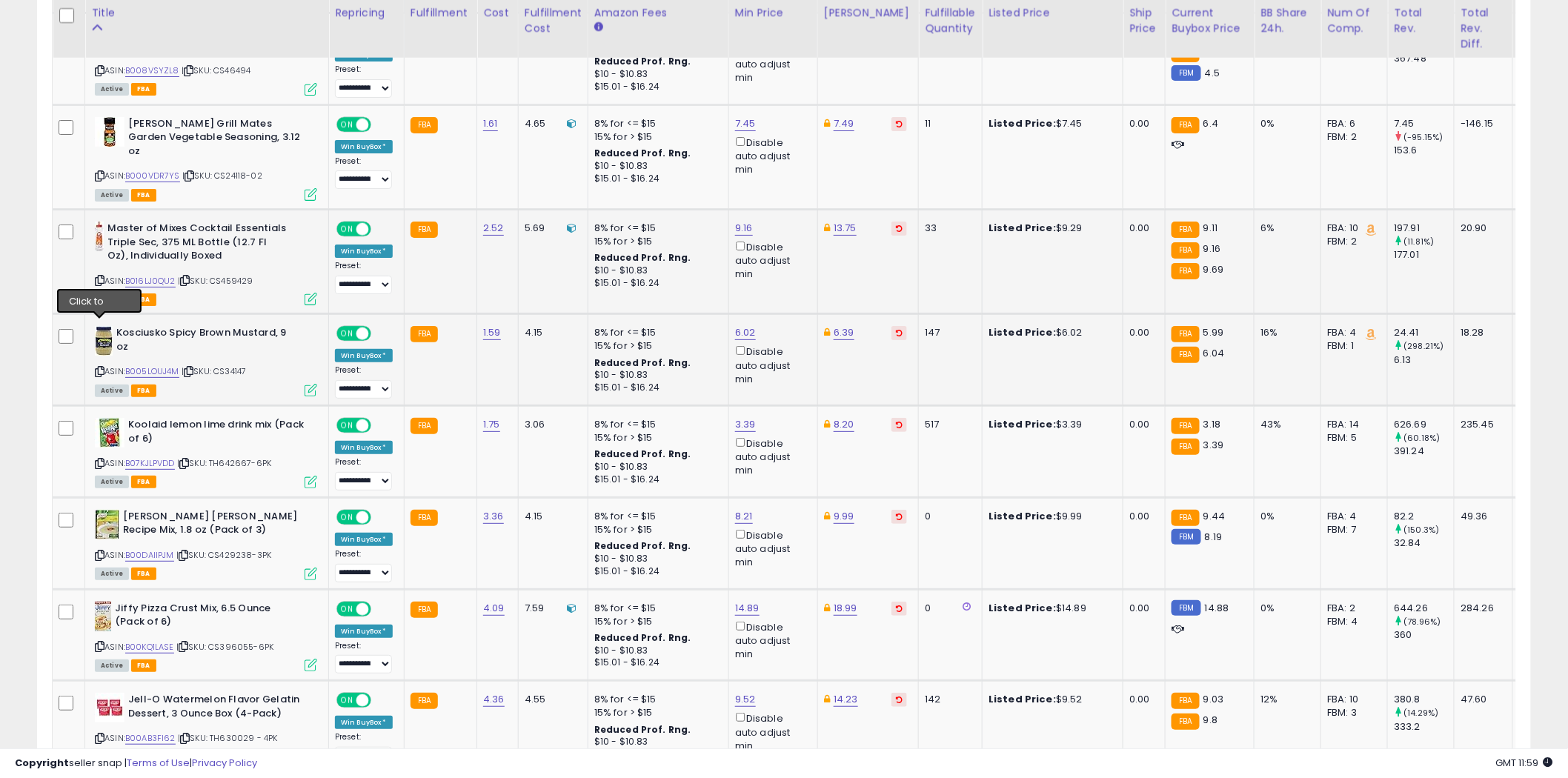
click at [100, 368] on icon at bounding box center [99, 371] width 10 height 8
click at [99, 460] on icon at bounding box center [99, 463] width 10 height 8
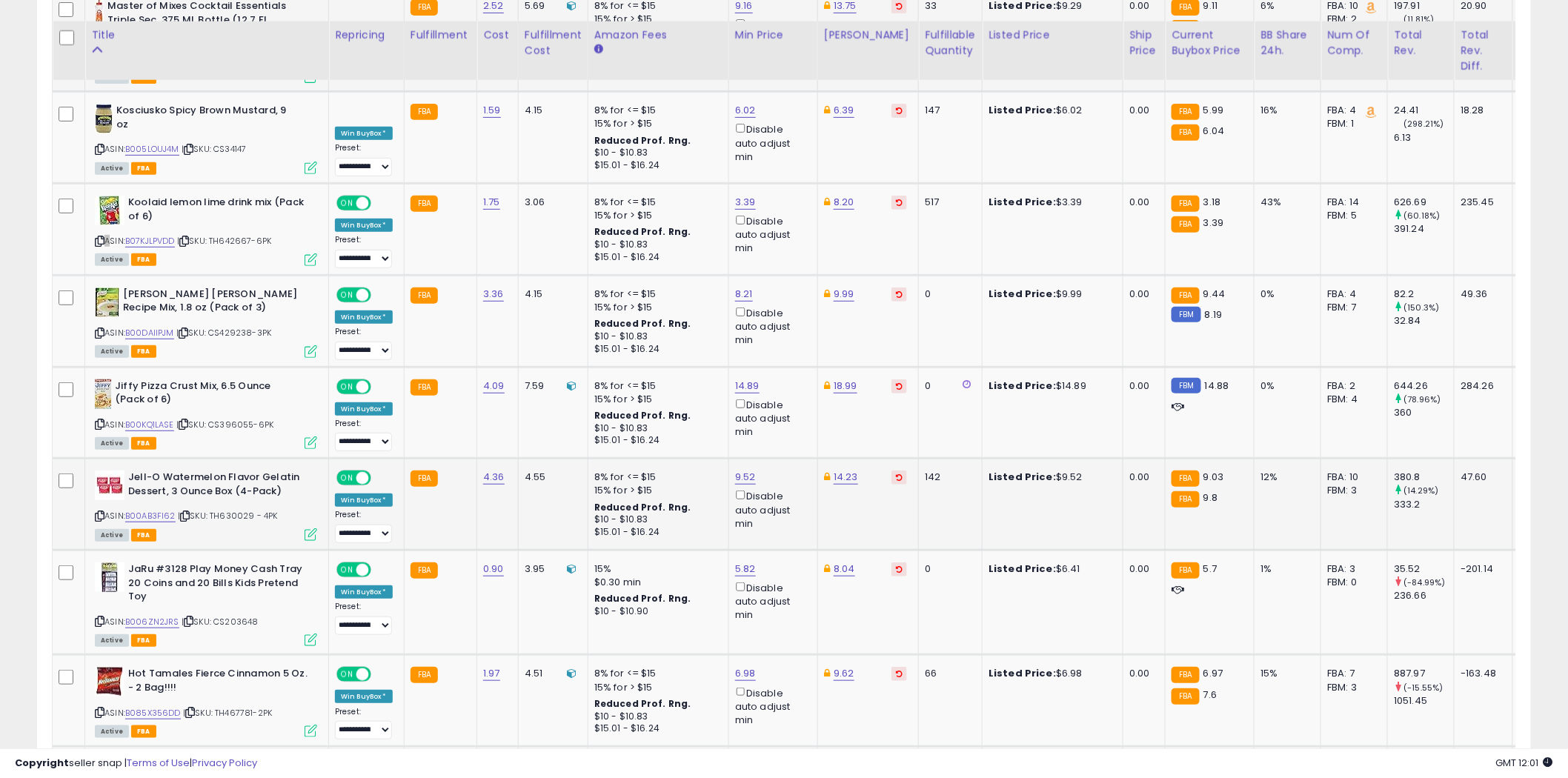
scroll to position [2553, 0]
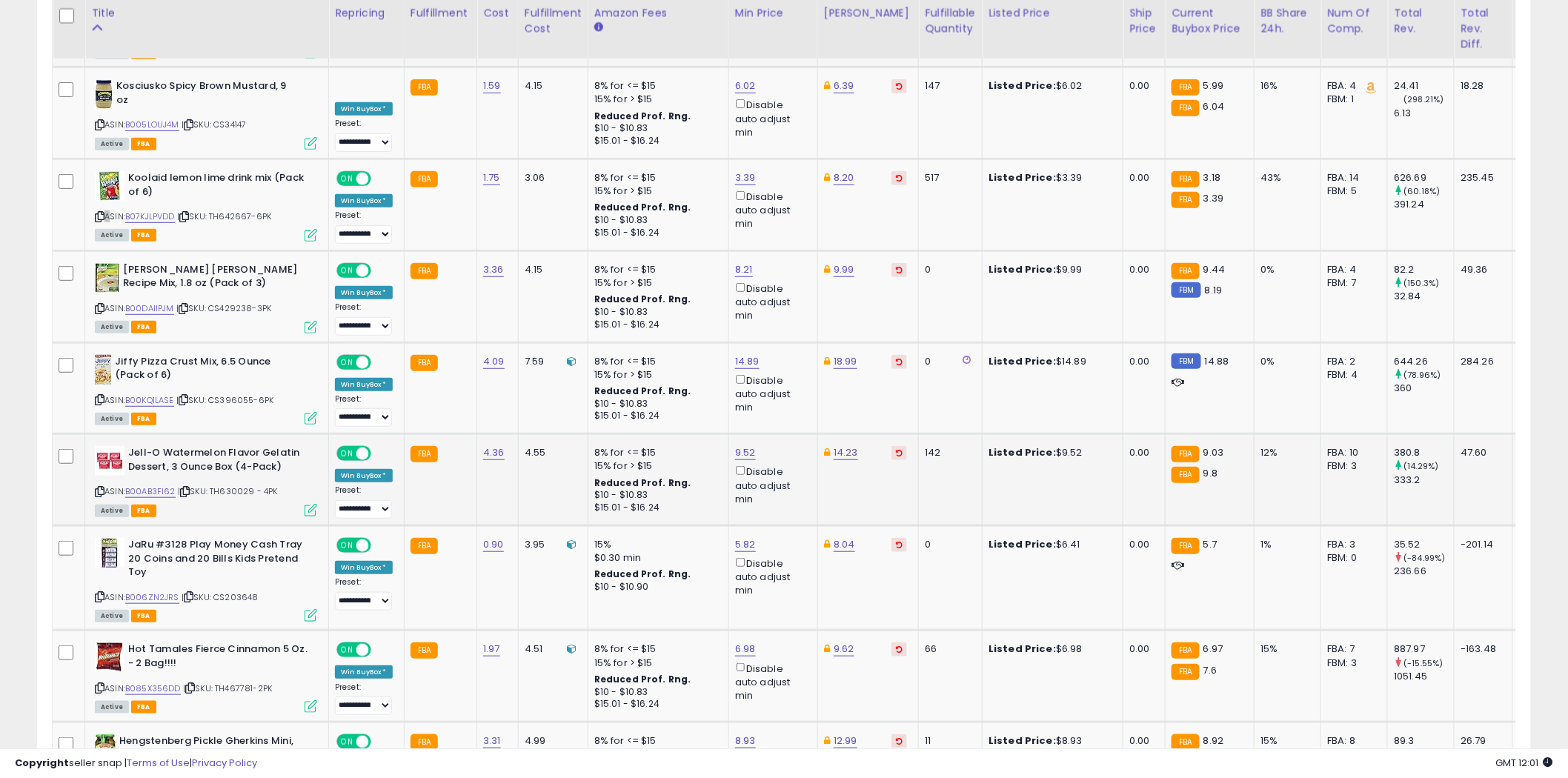
click at [101, 488] on icon at bounding box center [99, 492] width 10 height 8
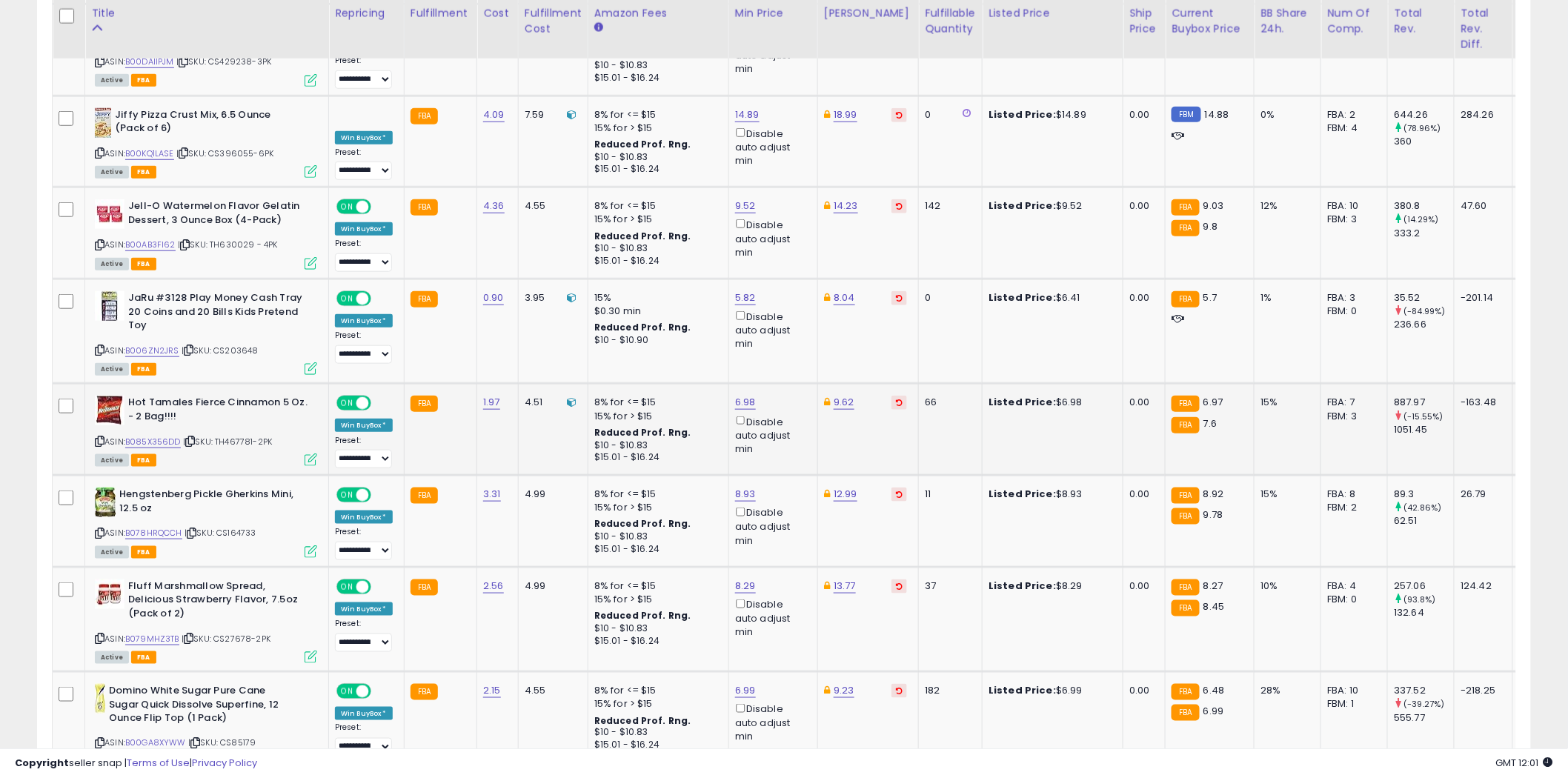
scroll to position [2882, 0]
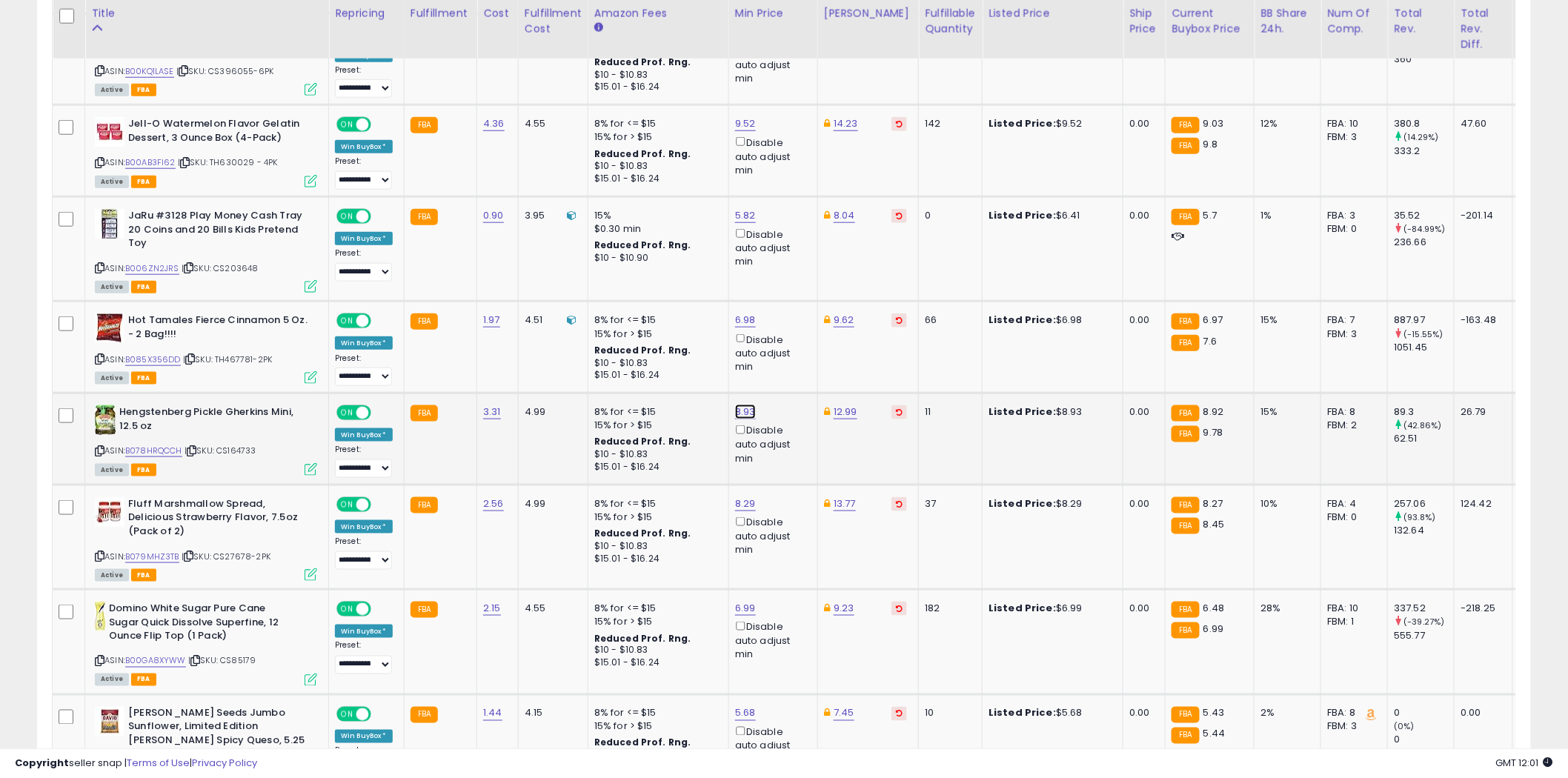
click at [751, 405] on link "8.93" at bounding box center [745, 412] width 20 height 15
type input "****"
click at [796, 319] on button "submit" at bounding box center [784, 311] width 26 height 22
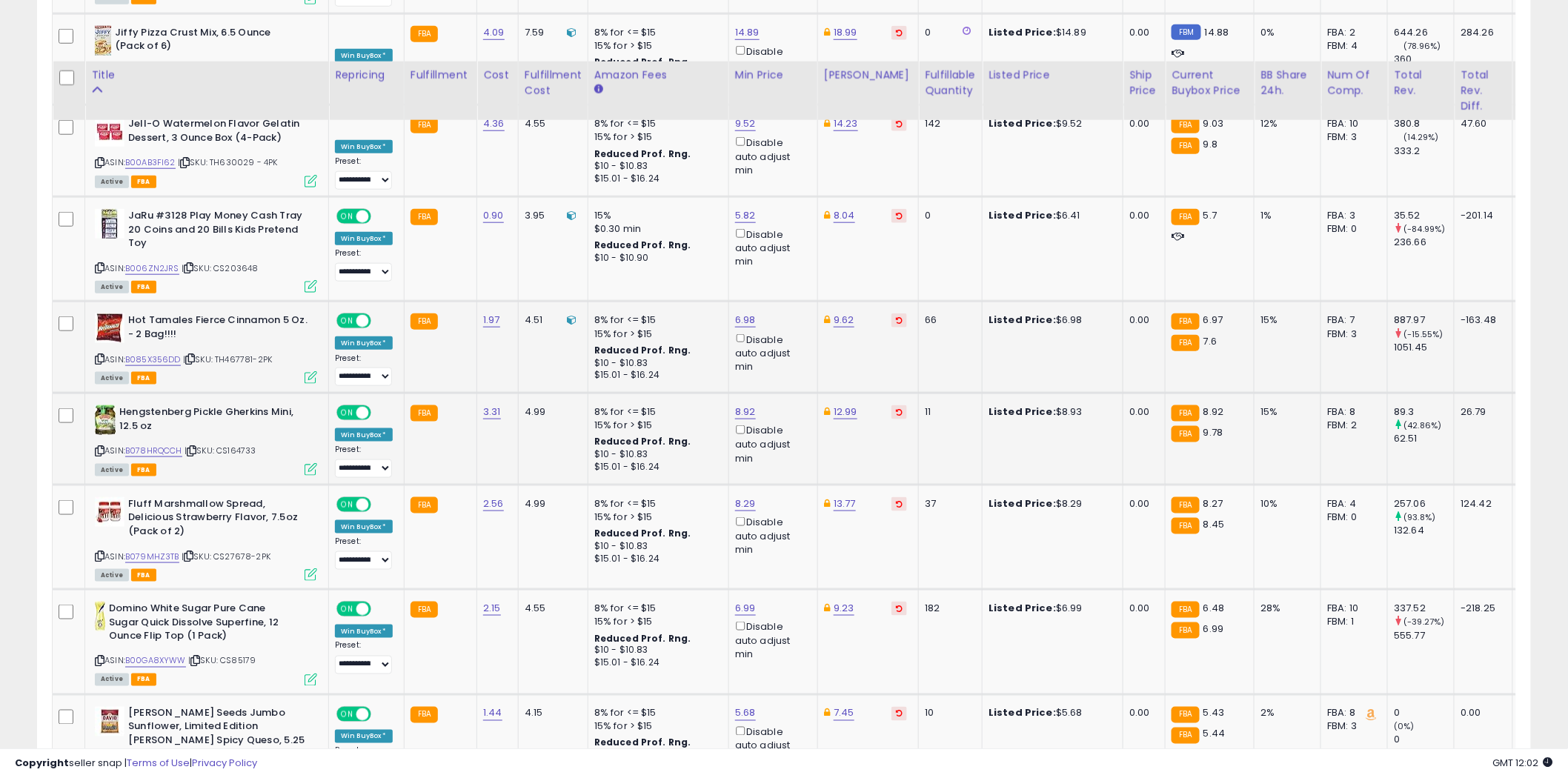
scroll to position [3047, 0]
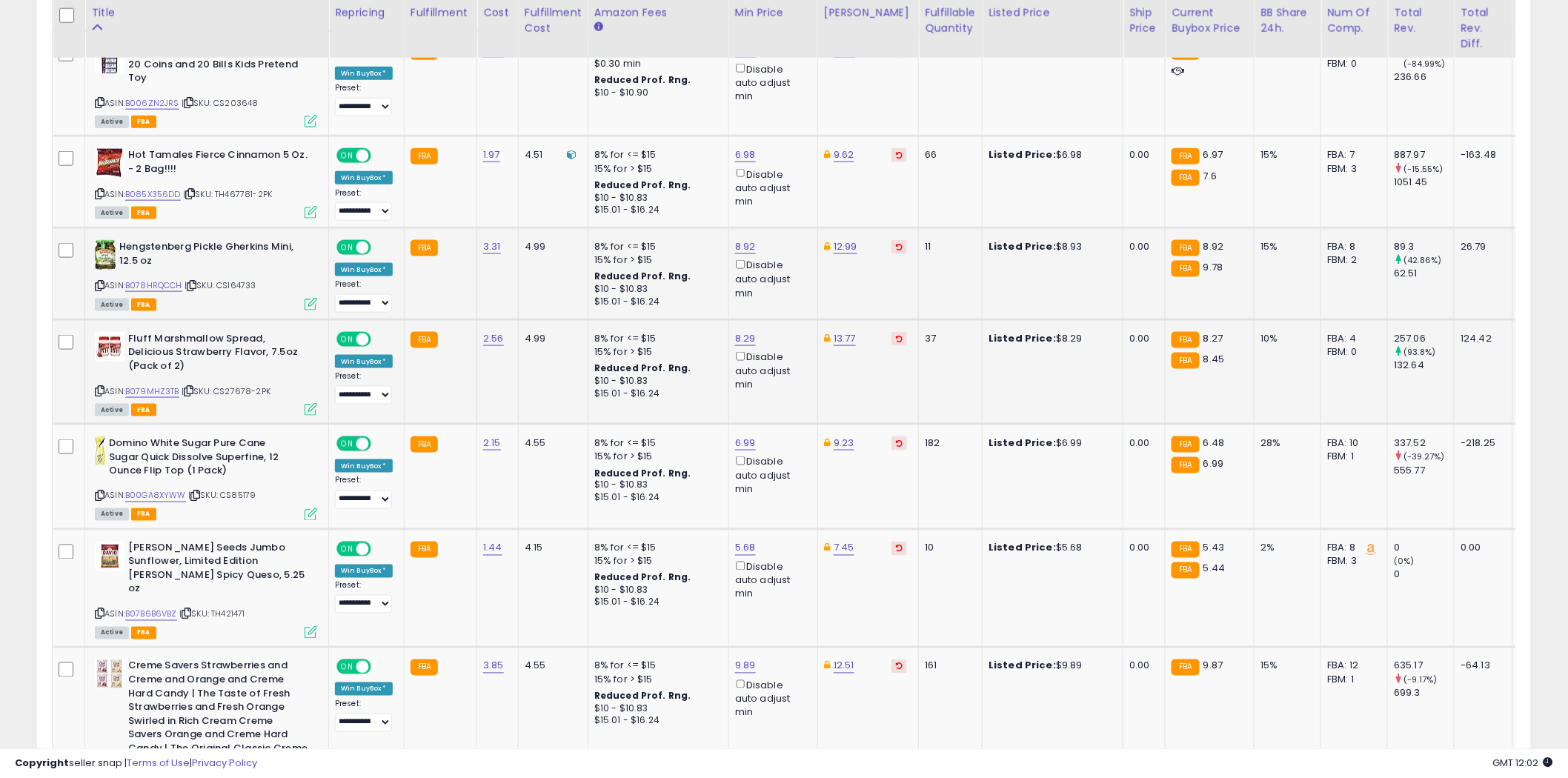
click at [100, 387] on icon at bounding box center [99, 391] width 10 height 8
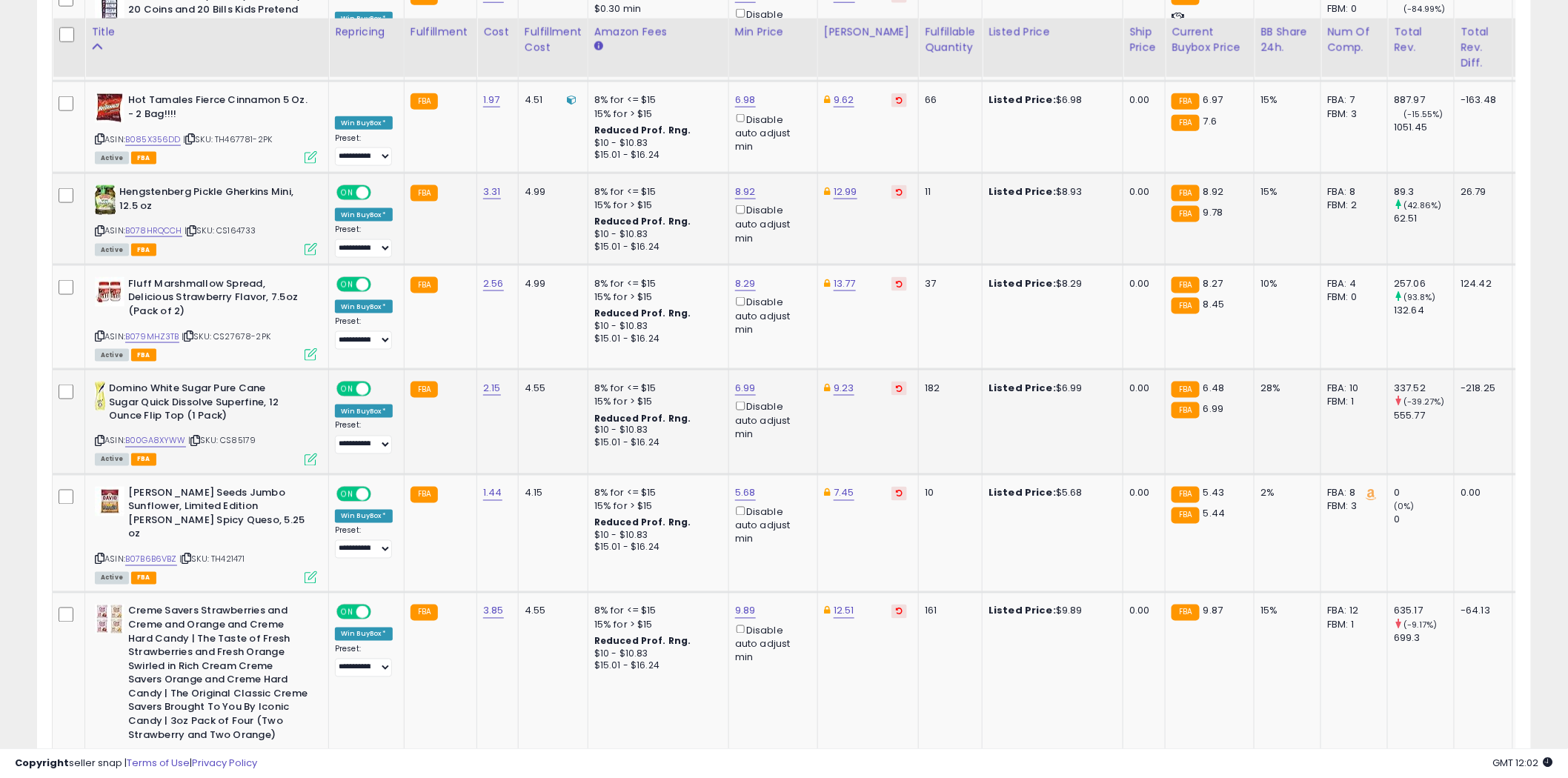
scroll to position [3130, 0]
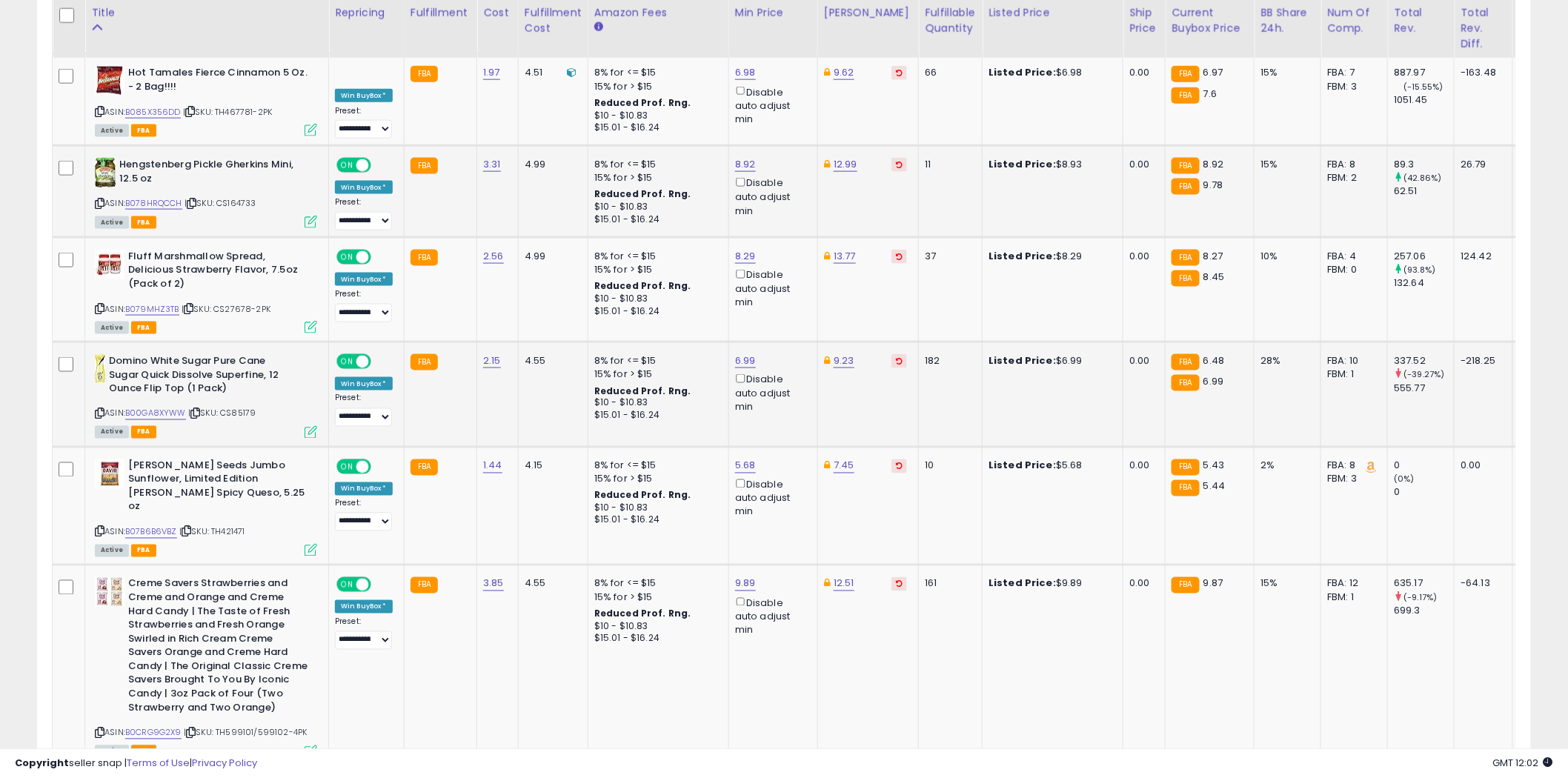
click at [100, 410] on icon at bounding box center [99, 414] width 10 height 8
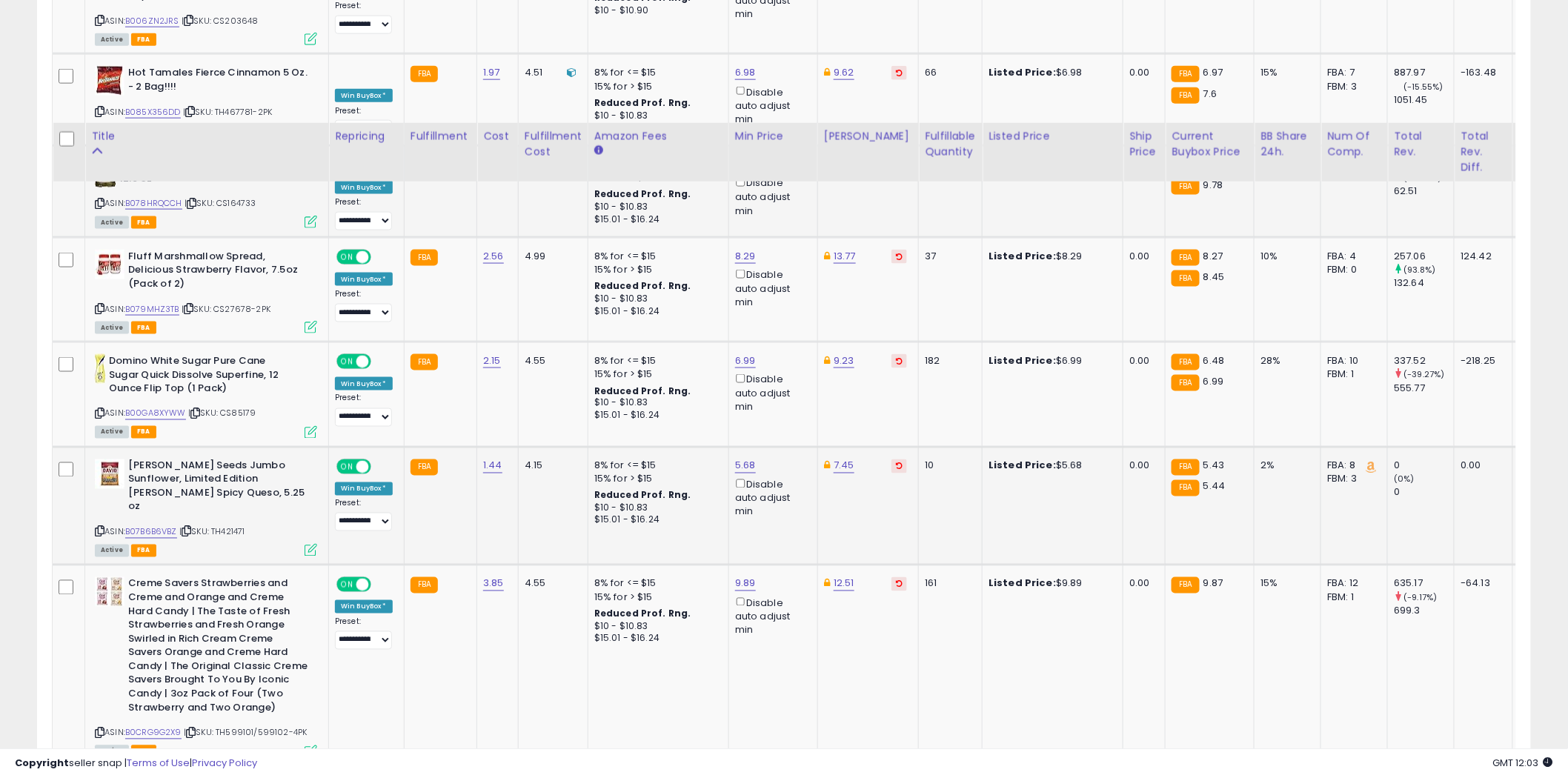
scroll to position [3376, 0]
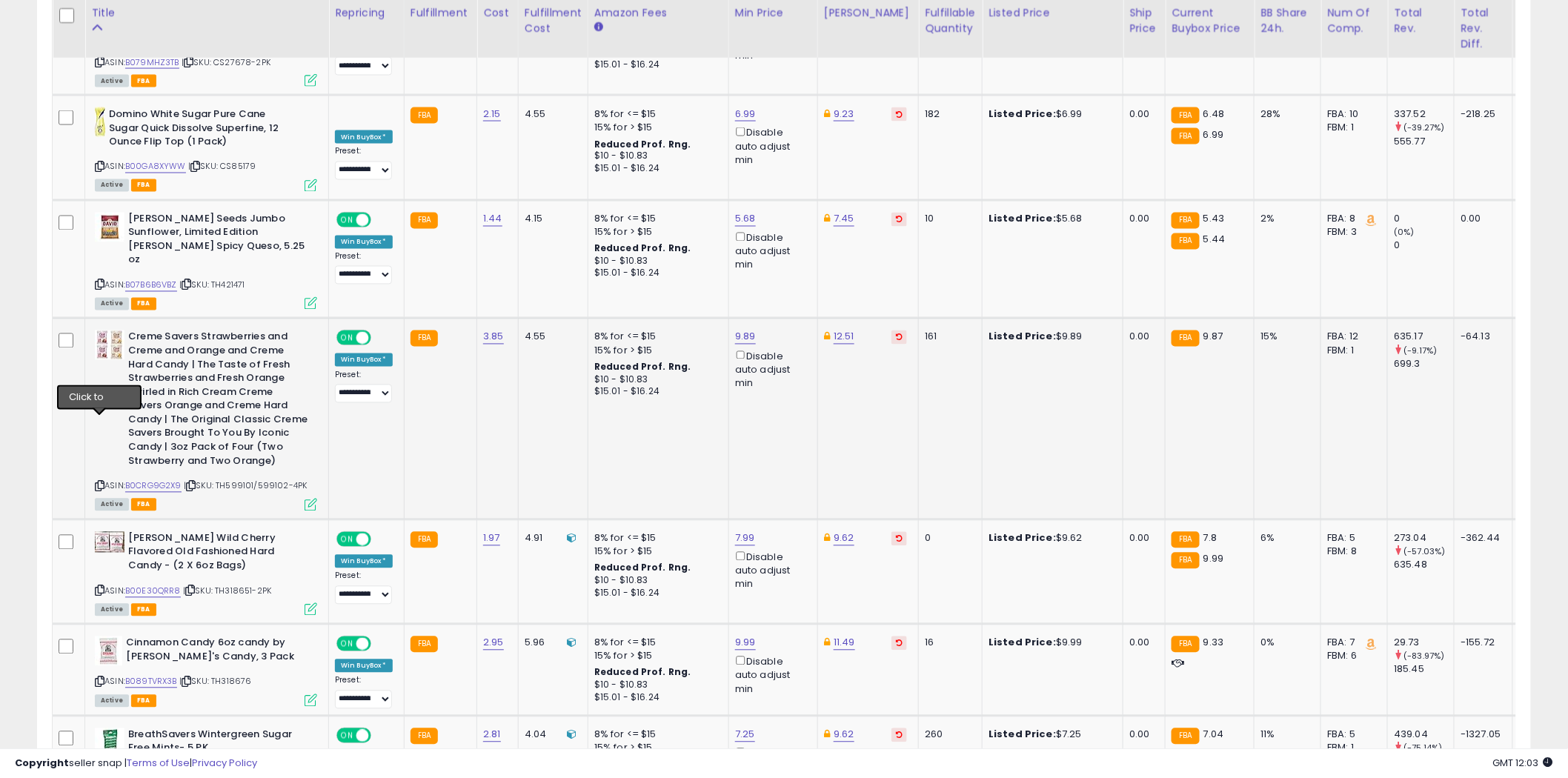
click at [102, 483] on icon at bounding box center [99, 486] width 10 height 8
click at [750, 330] on link "9.89" at bounding box center [745, 337] width 20 height 15
type input "****"
click at [796, 223] on button "submit" at bounding box center [784, 221] width 26 height 22
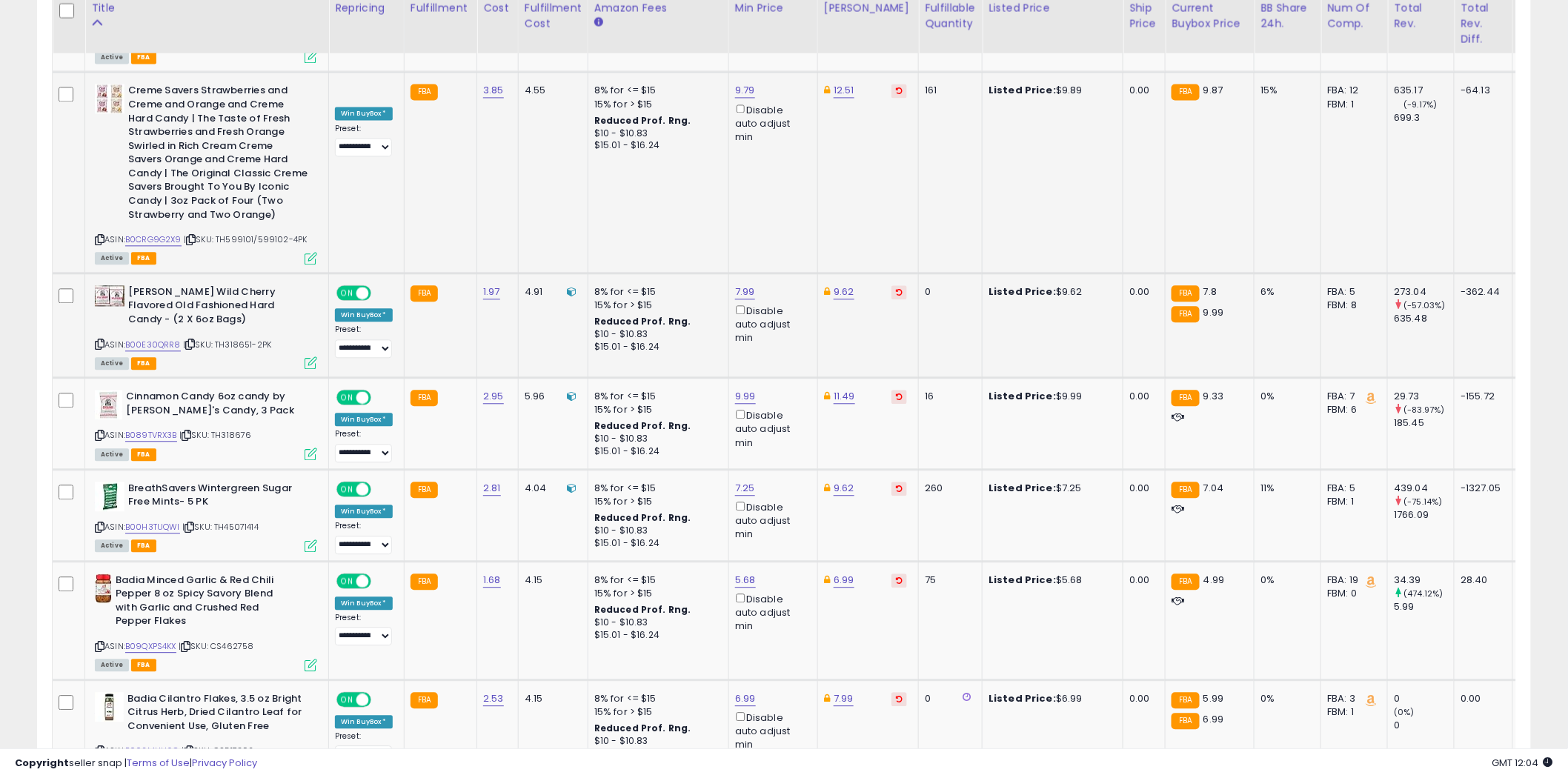
scroll to position [3130, 0]
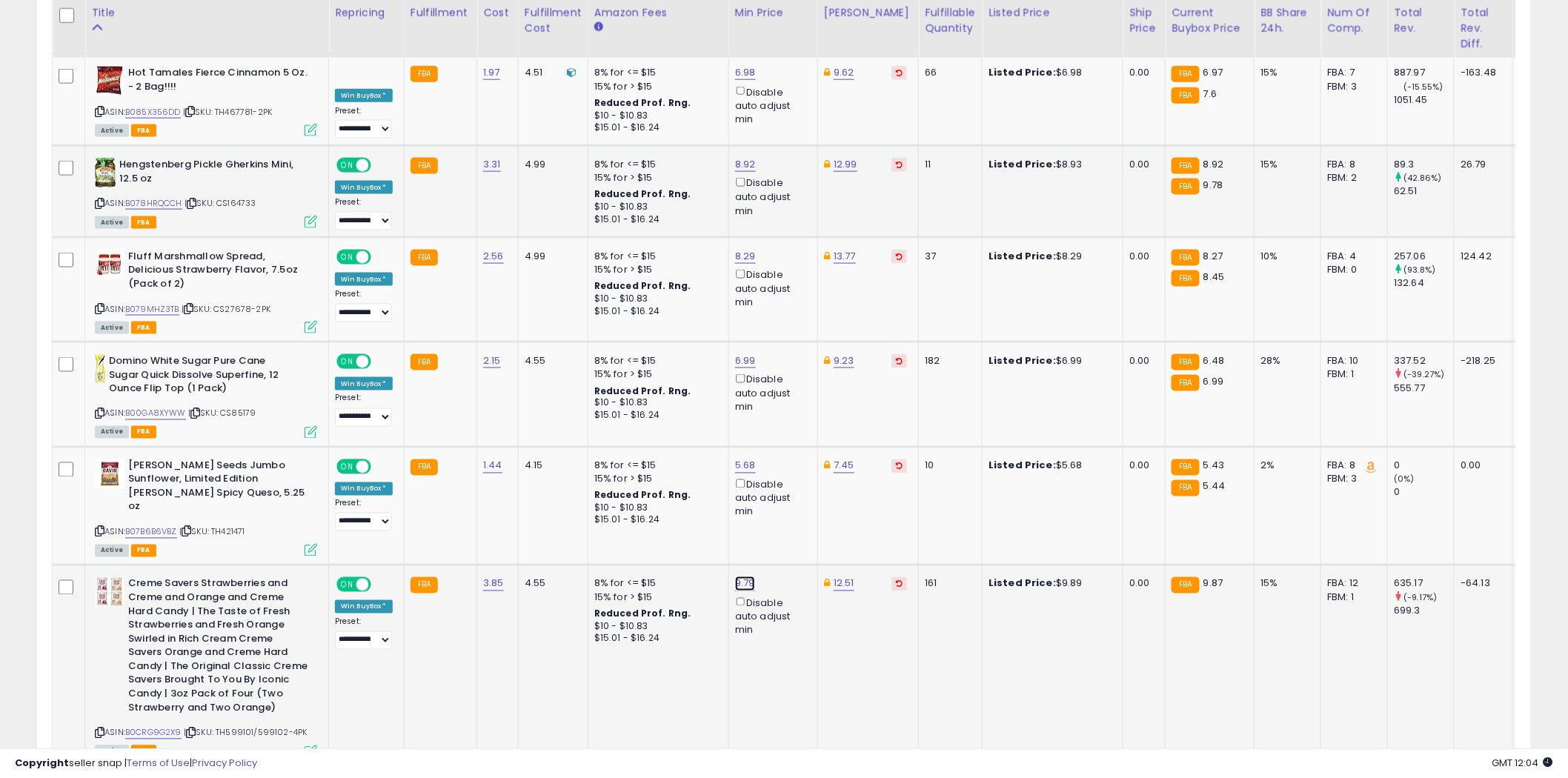
click at [747, 576] on link "9.79" at bounding box center [745, 584] width 20 height 15
type input "****"
click at [788, 470] on icon "submit" at bounding box center [784, 468] width 9 height 9
click at [750, 576] on link "9.89" at bounding box center [745, 584] width 20 height 15
type input "****"
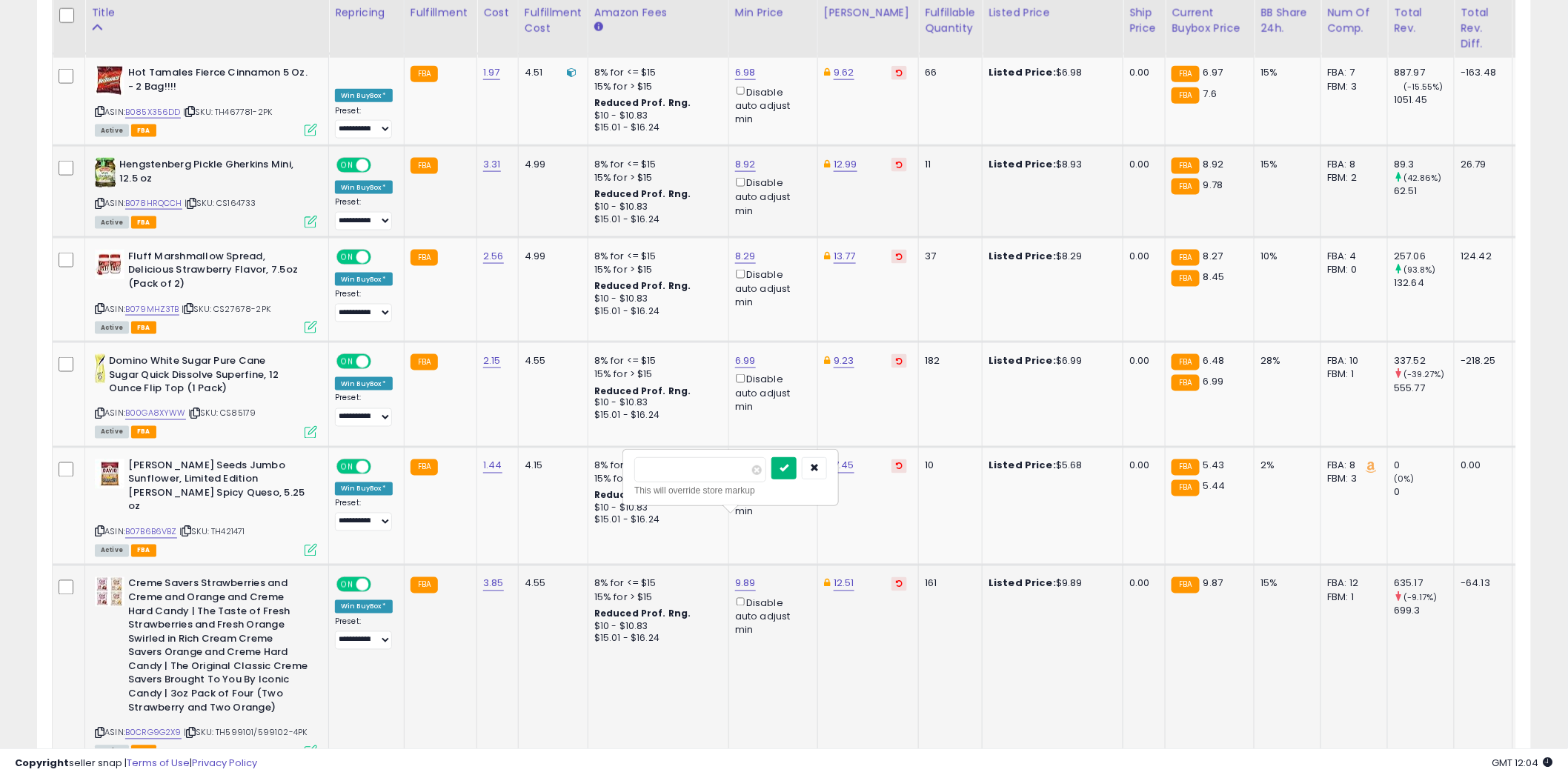
click at [796, 461] on button "submit" at bounding box center [784, 468] width 26 height 22
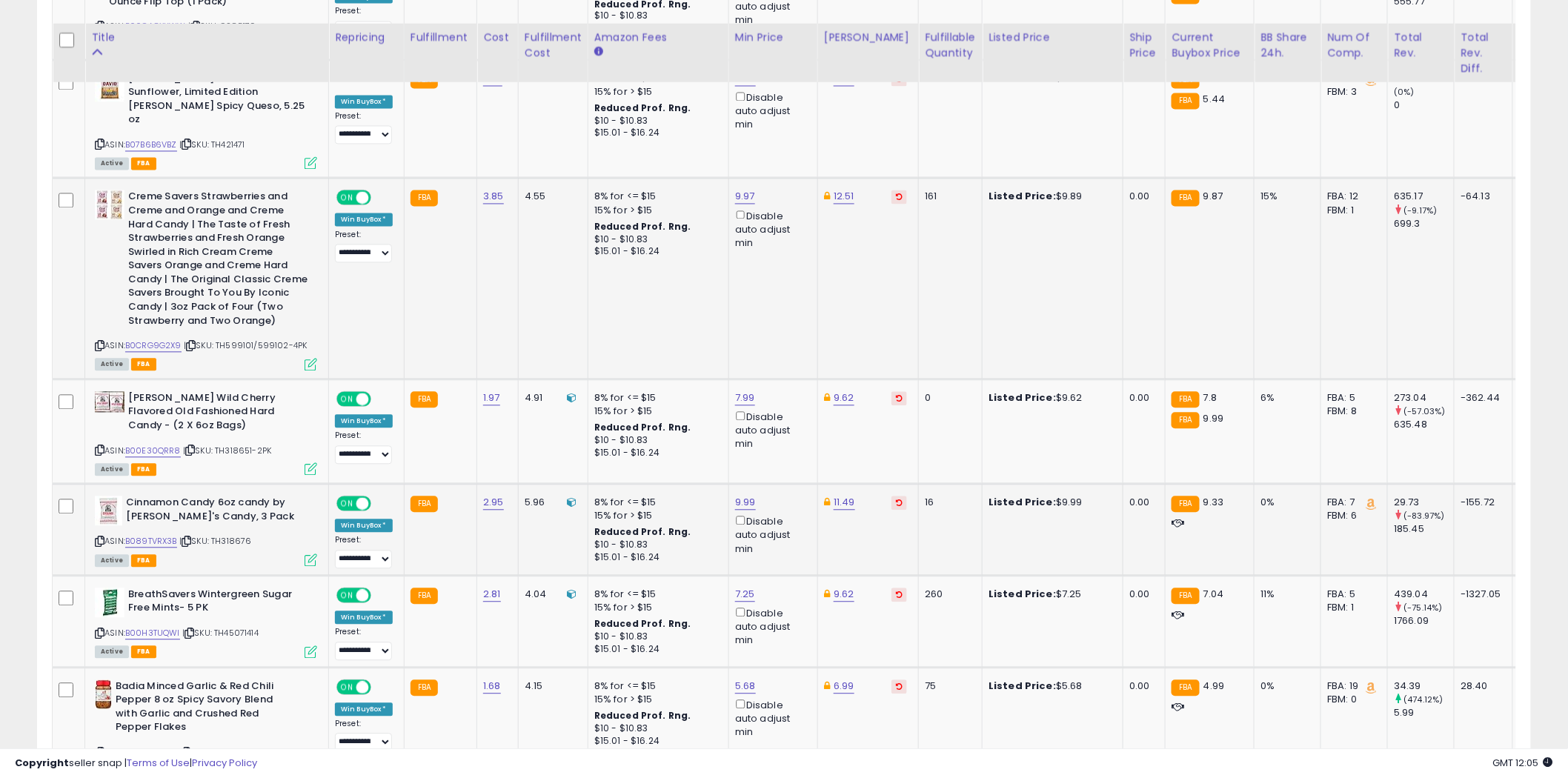
scroll to position [3541, 0]
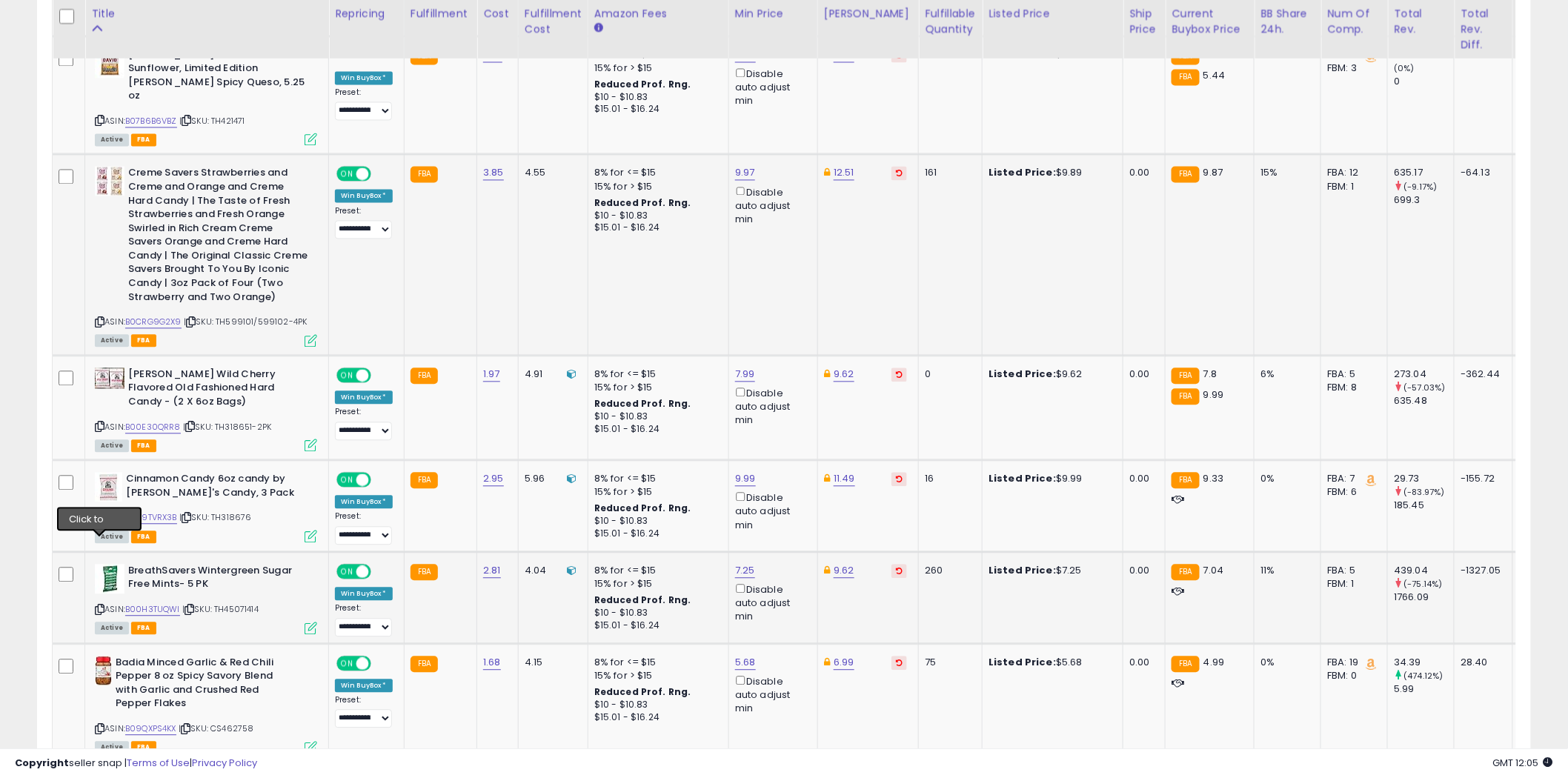
click at [99, 606] on icon at bounding box center [99, 609] width 10 height 8
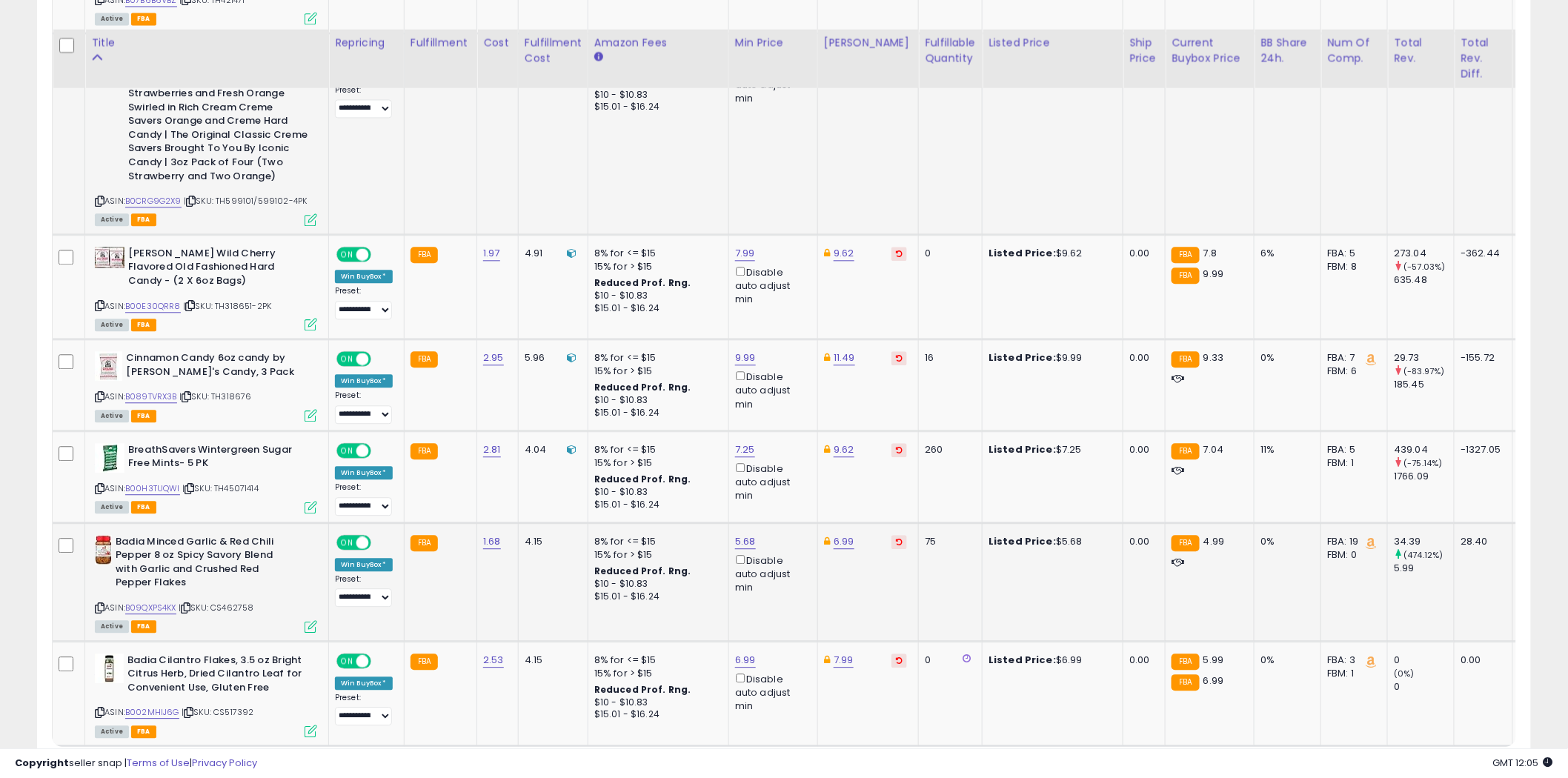
scroll to position [3691, 0]
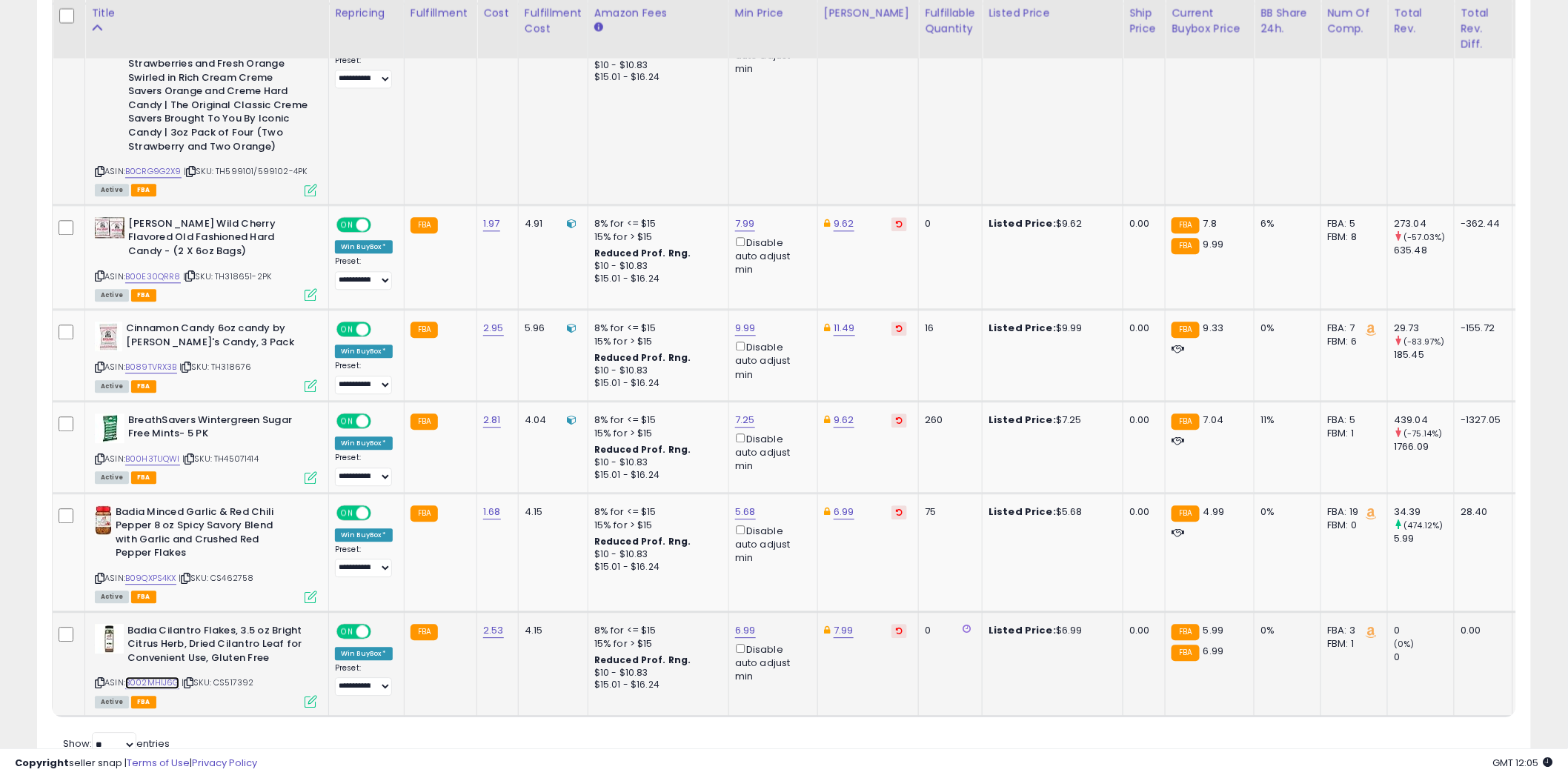
click at [167, 676] on link "B002MHIJ6G" at bounding box center [152, 683] width 54 height 12
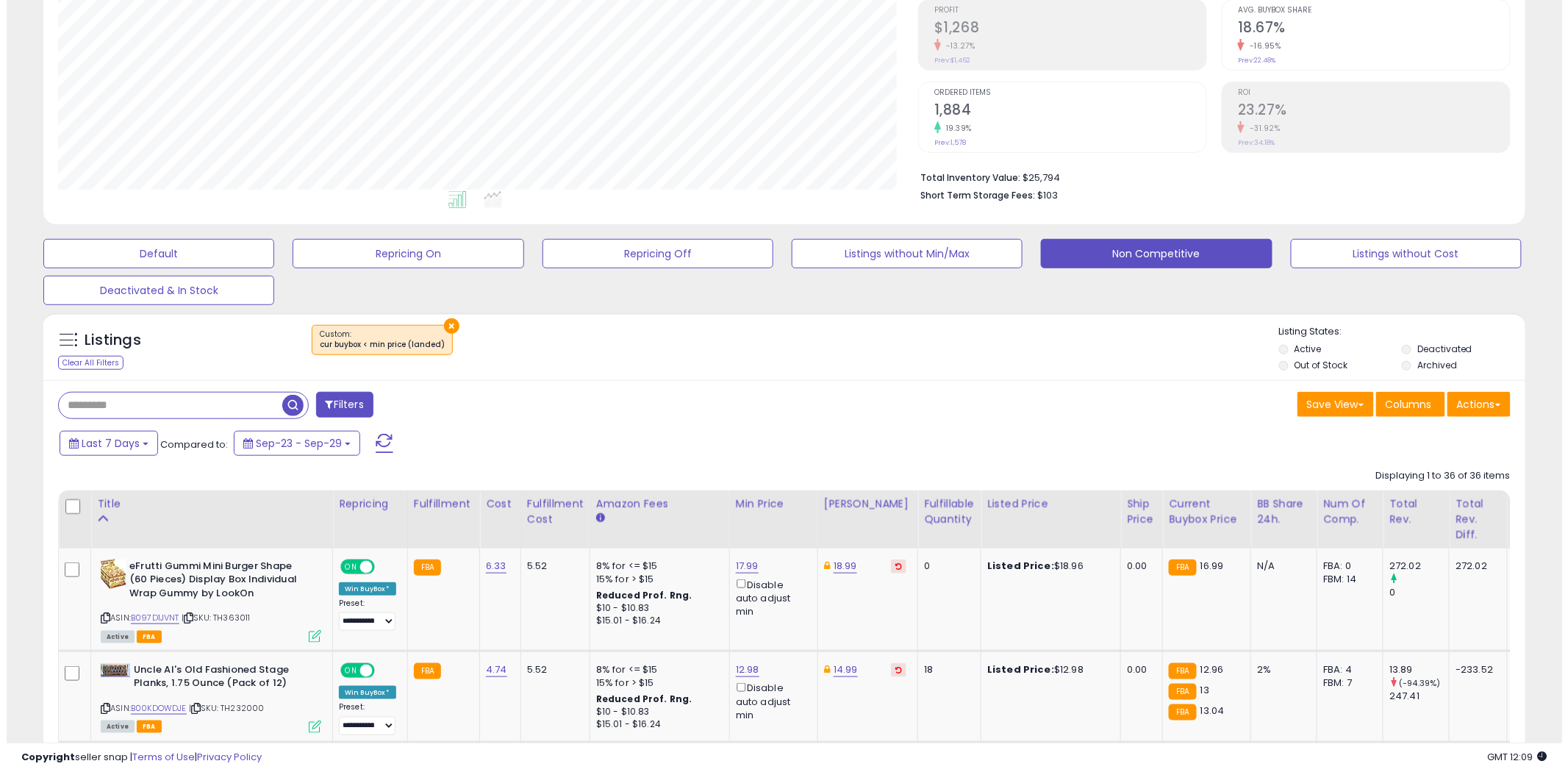
scroll to position [0, 0]
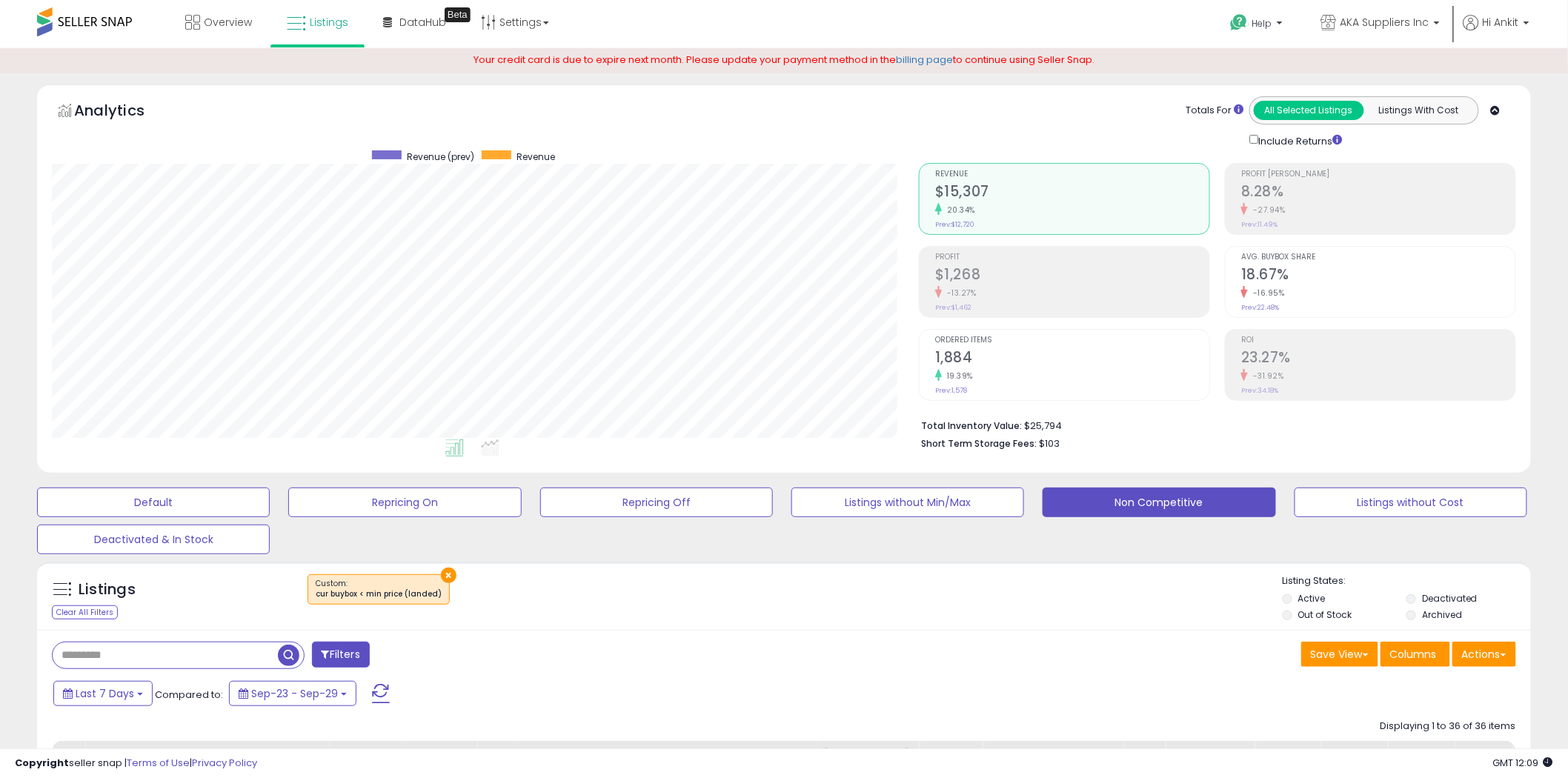
click at [375, 693] on span at bounding box center [381, 694] width 18 height 19
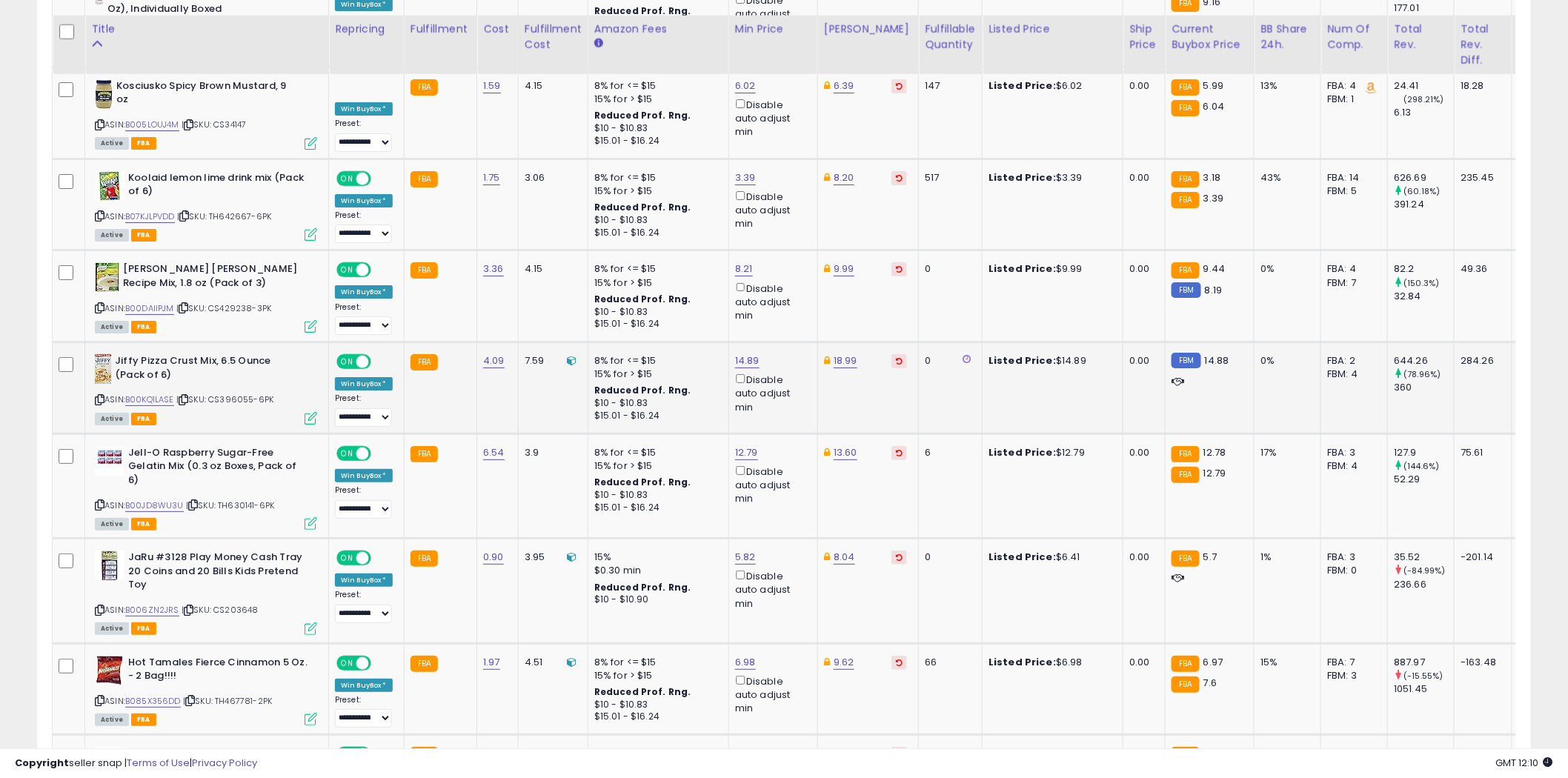
scroll to position [2223, 0]
